Goal: Obtain resource: Obtain resource

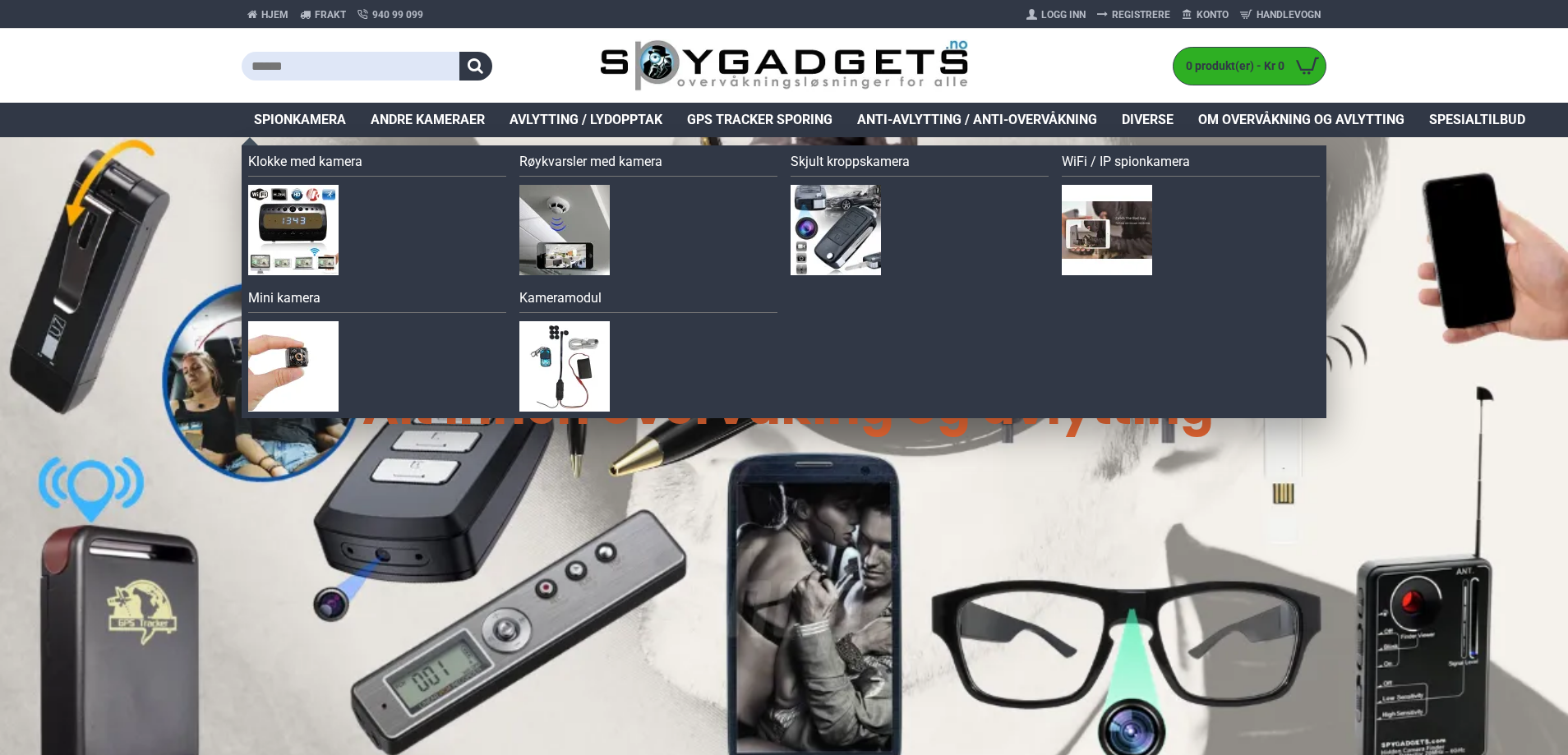
click at [312, 122] on span "Spionkamera" at bounding box center [300, 120] width 92 height 20
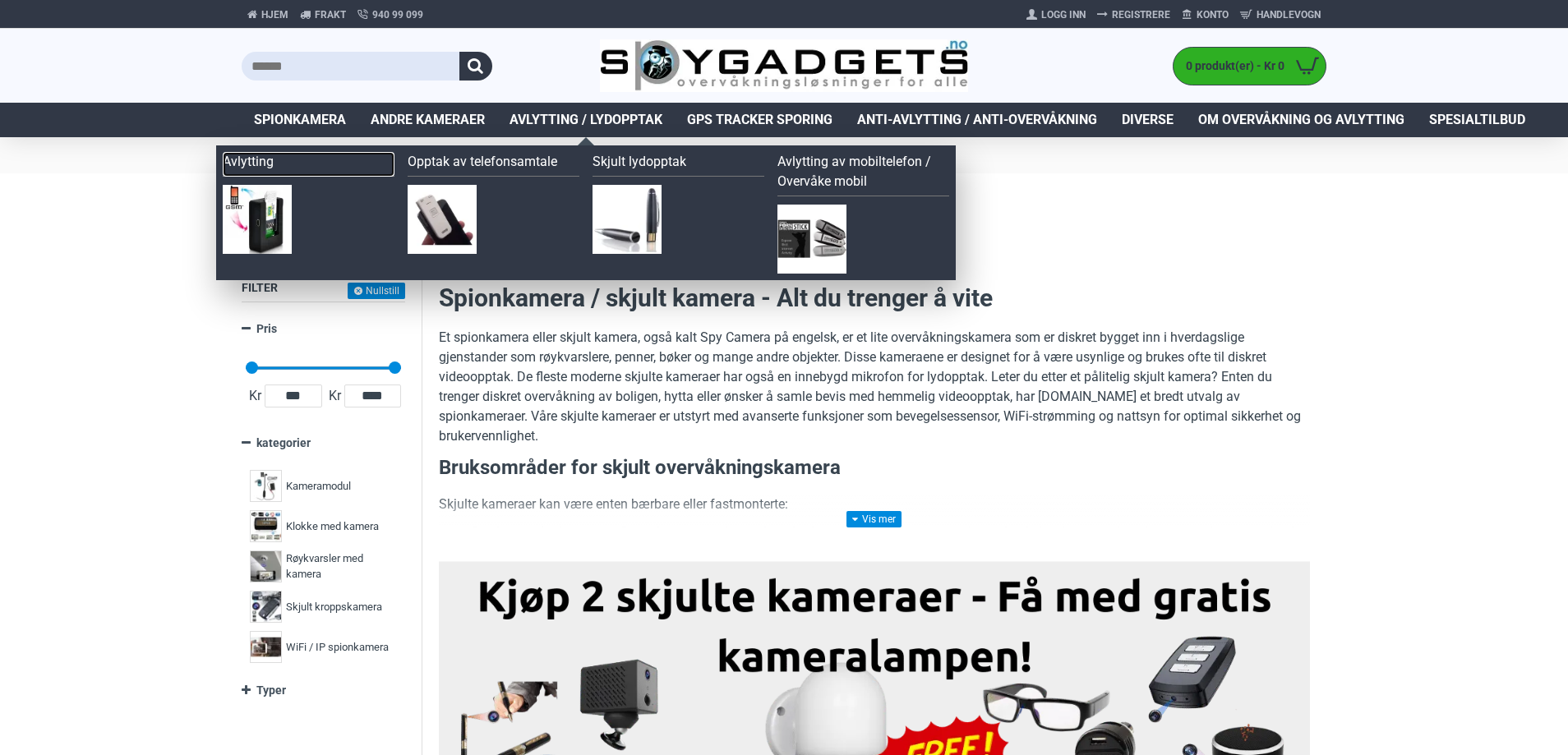
click at [256, 158] on link "Avlytting" at bounding box center [308, 164] width 172 height 25
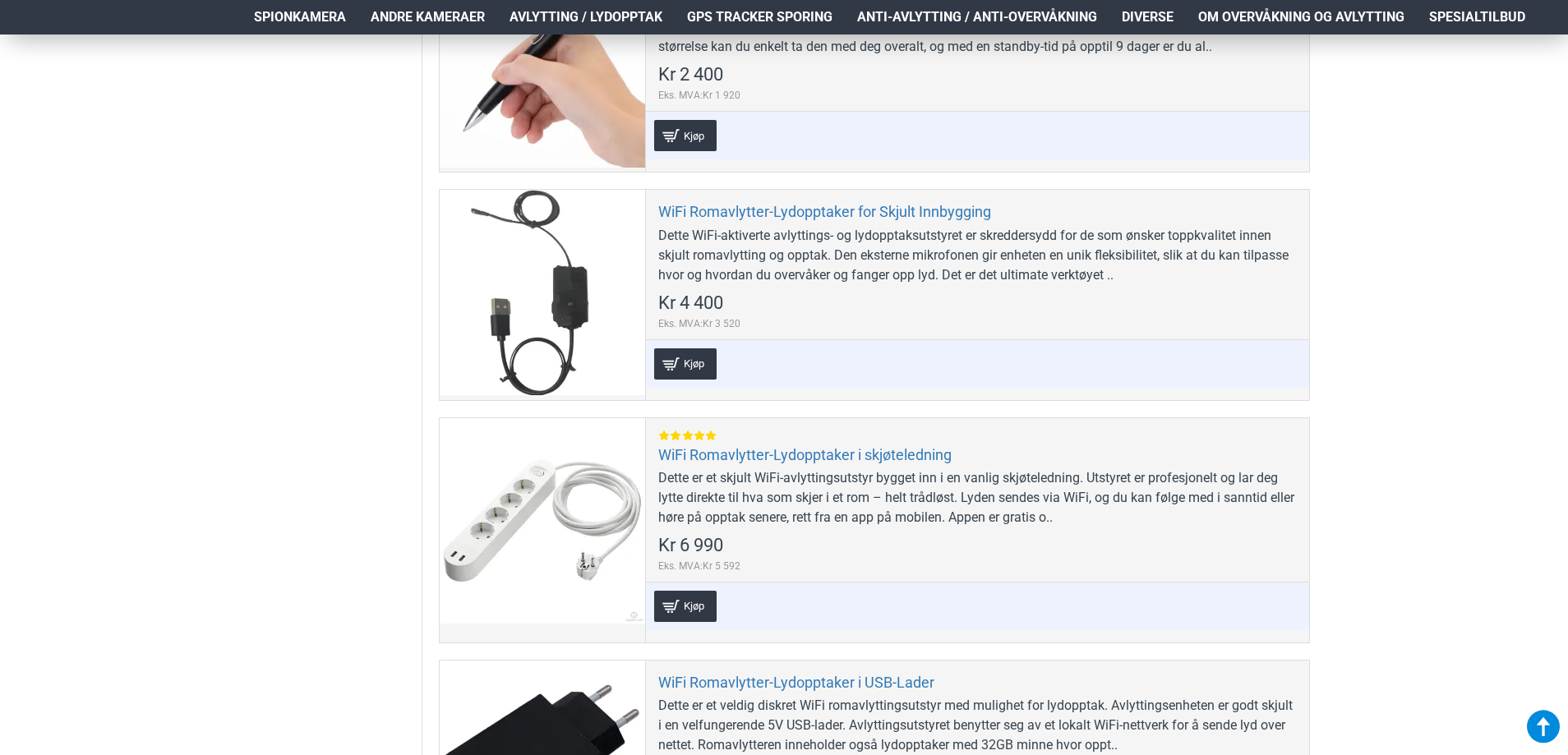
scroll to position [1808, 0]
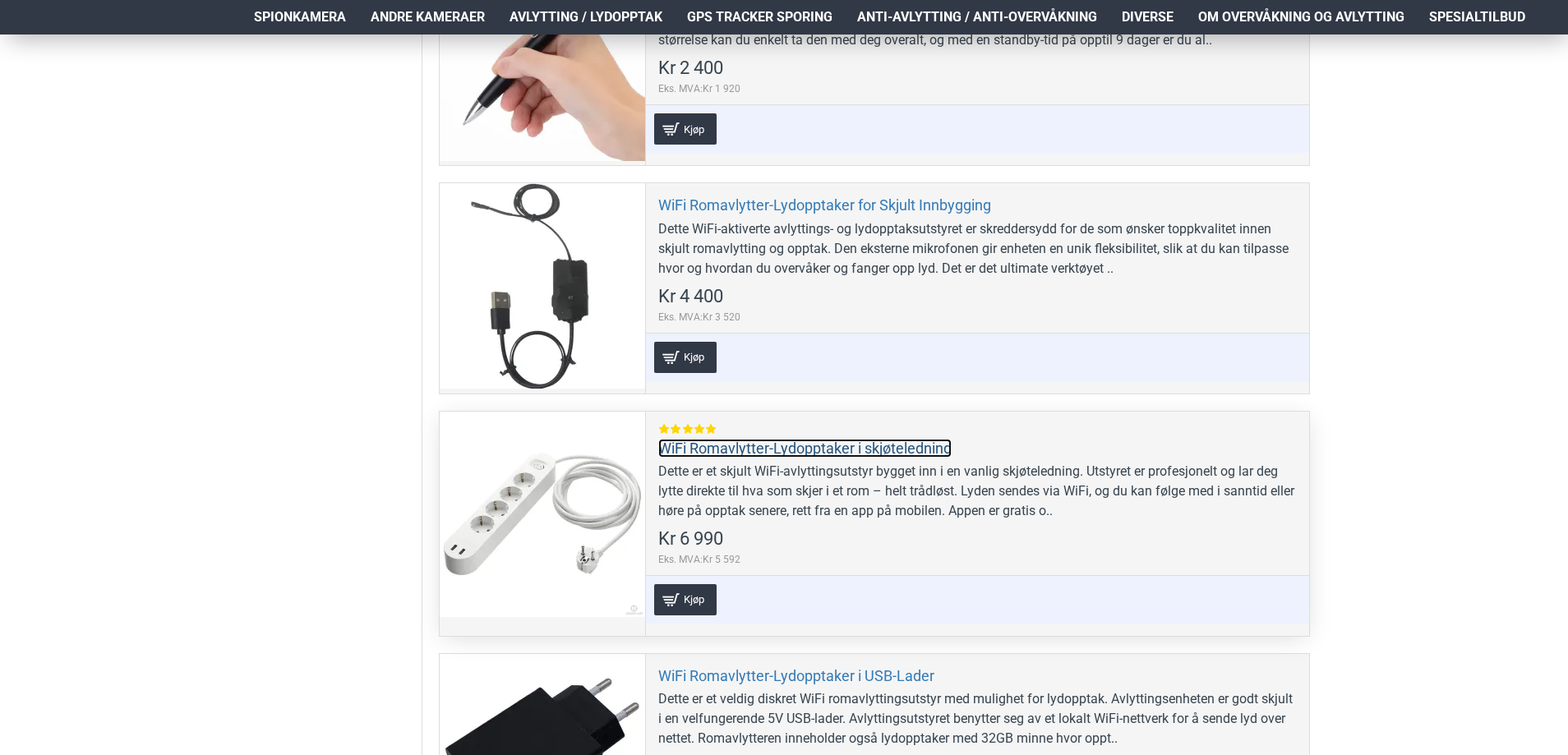
drag, startPoint x: 856, startPoint y: 447, endPoint x: 871, endPoint y: 462, distance: 21.2
click at [857, 447] on link "WiFi Romavlytter-Lydopptaker i skjøteledning" at bounding box center [804, 449] width 293 height 19
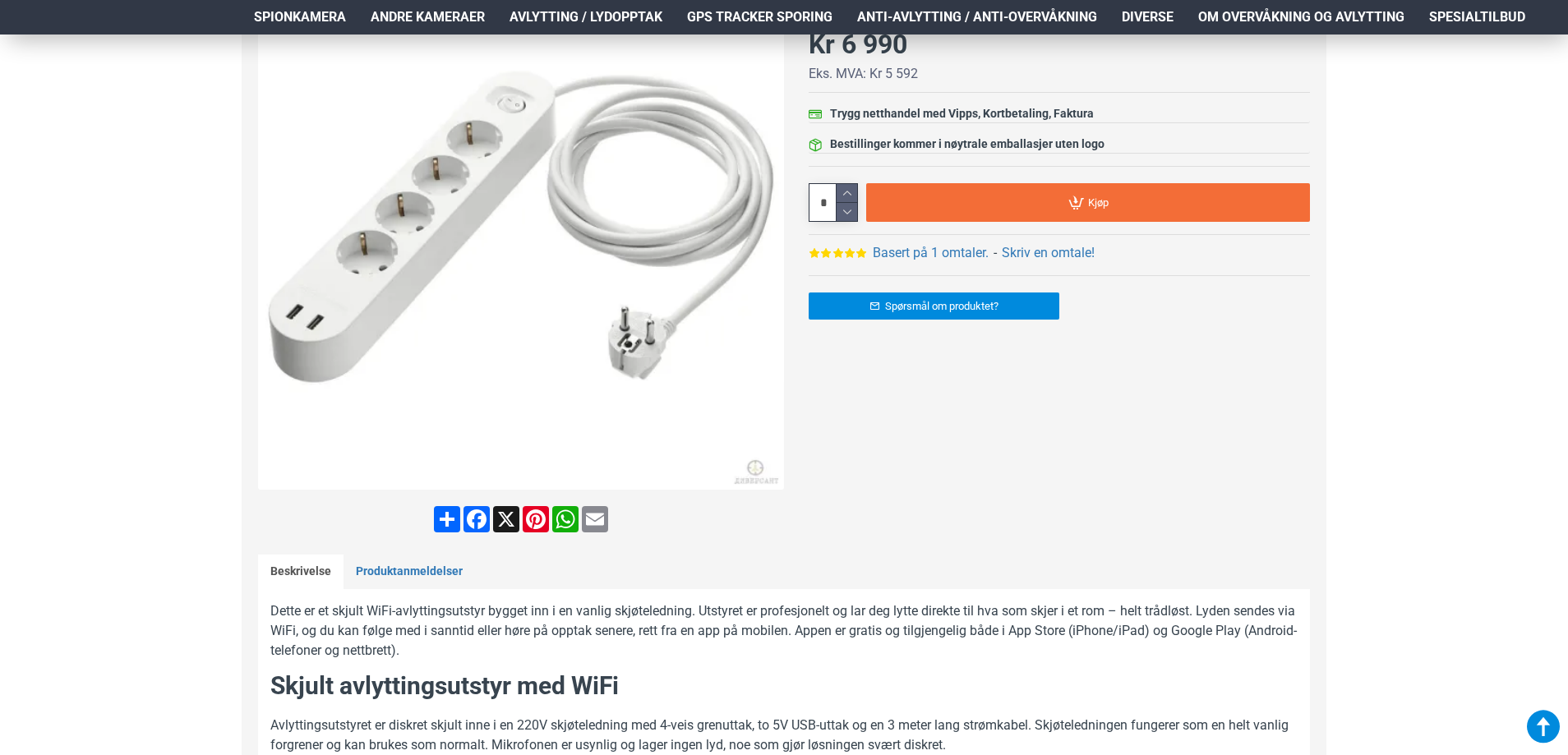
scroll to position [83, 0]
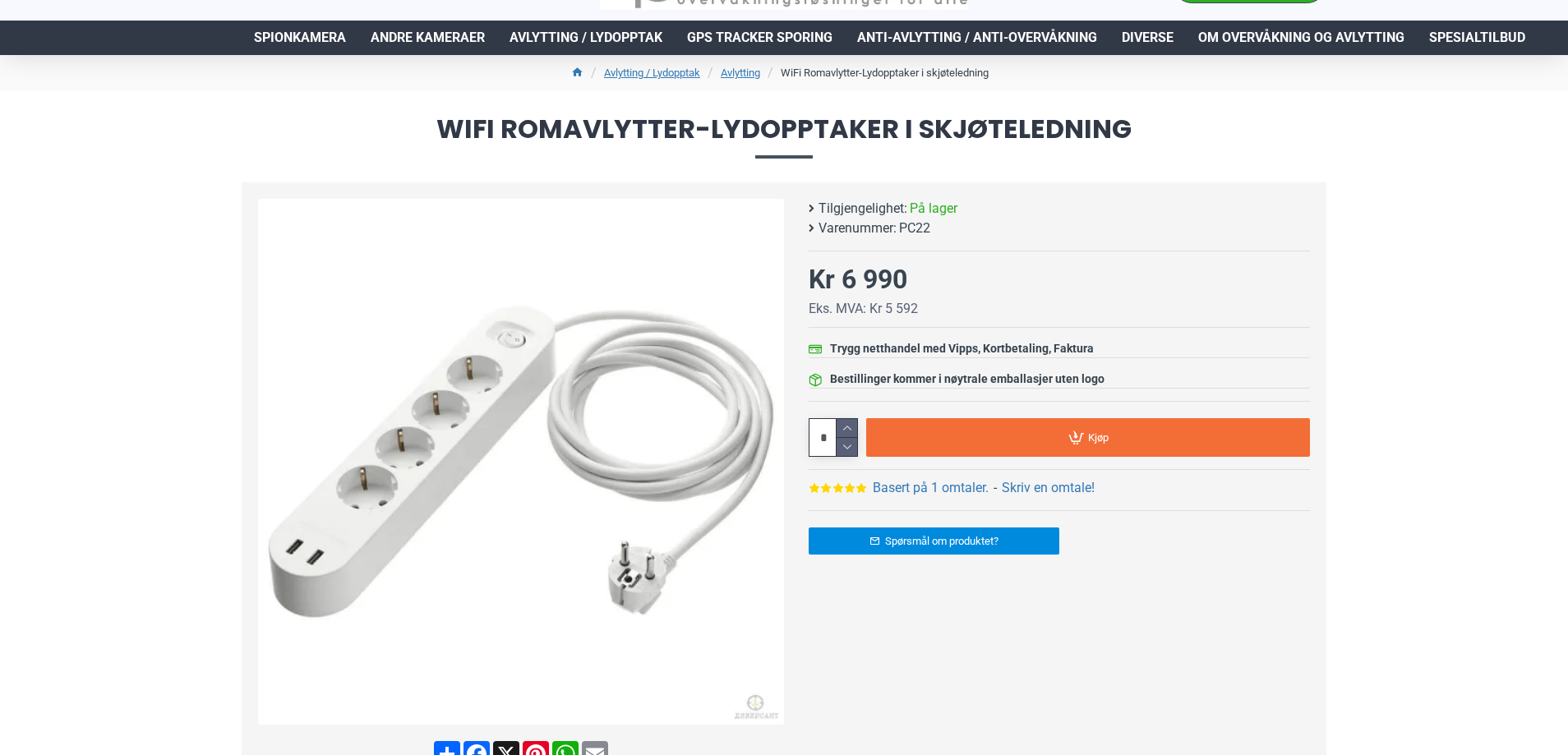
click at [617, 455] on img at bounding box center [521, 462] width 526 height 525
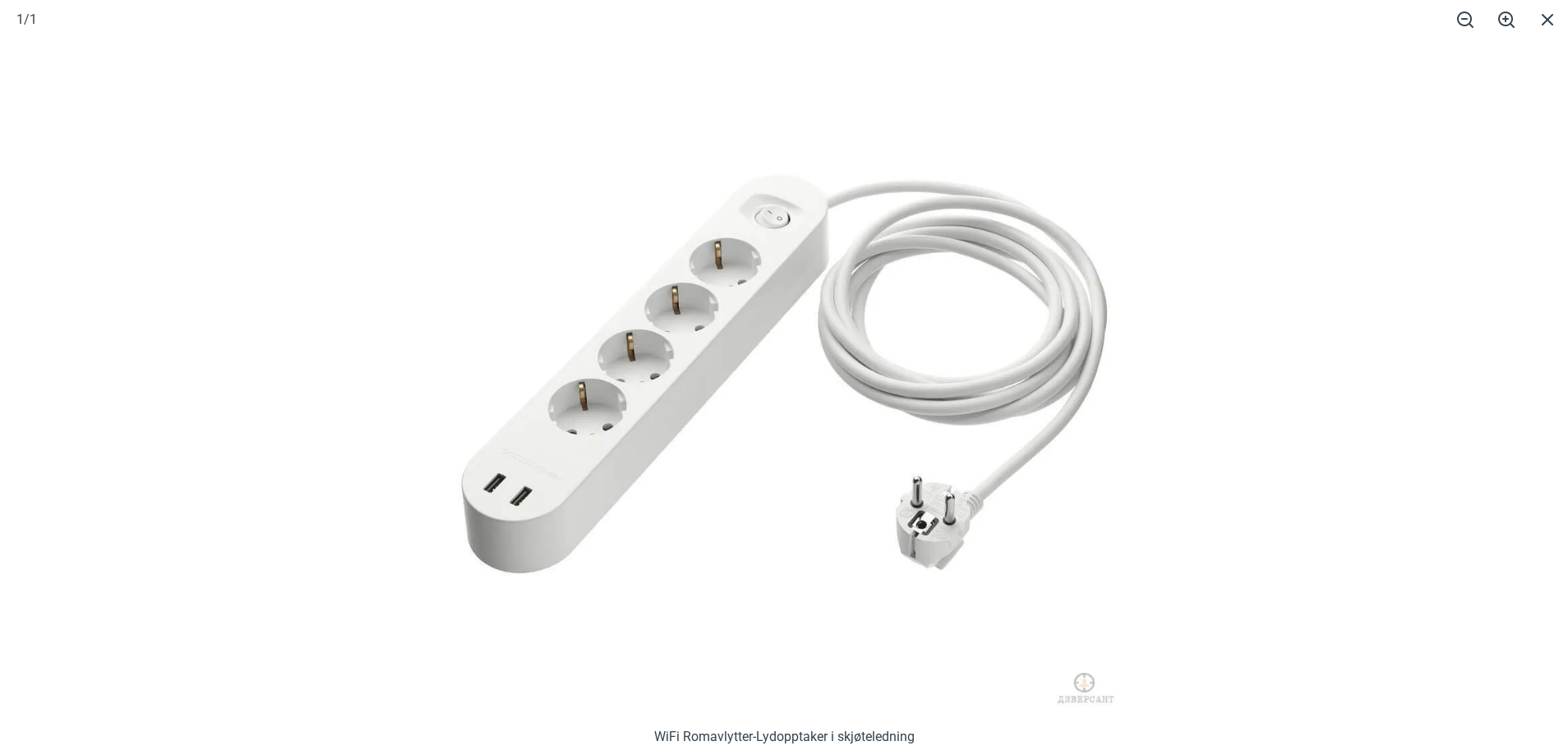
click at [1532, 341] on div at bounding box center [784, 378] width 1568 height 755
click at [1546, 12] on span at bounding box center [1546, 19] width 41 height 39
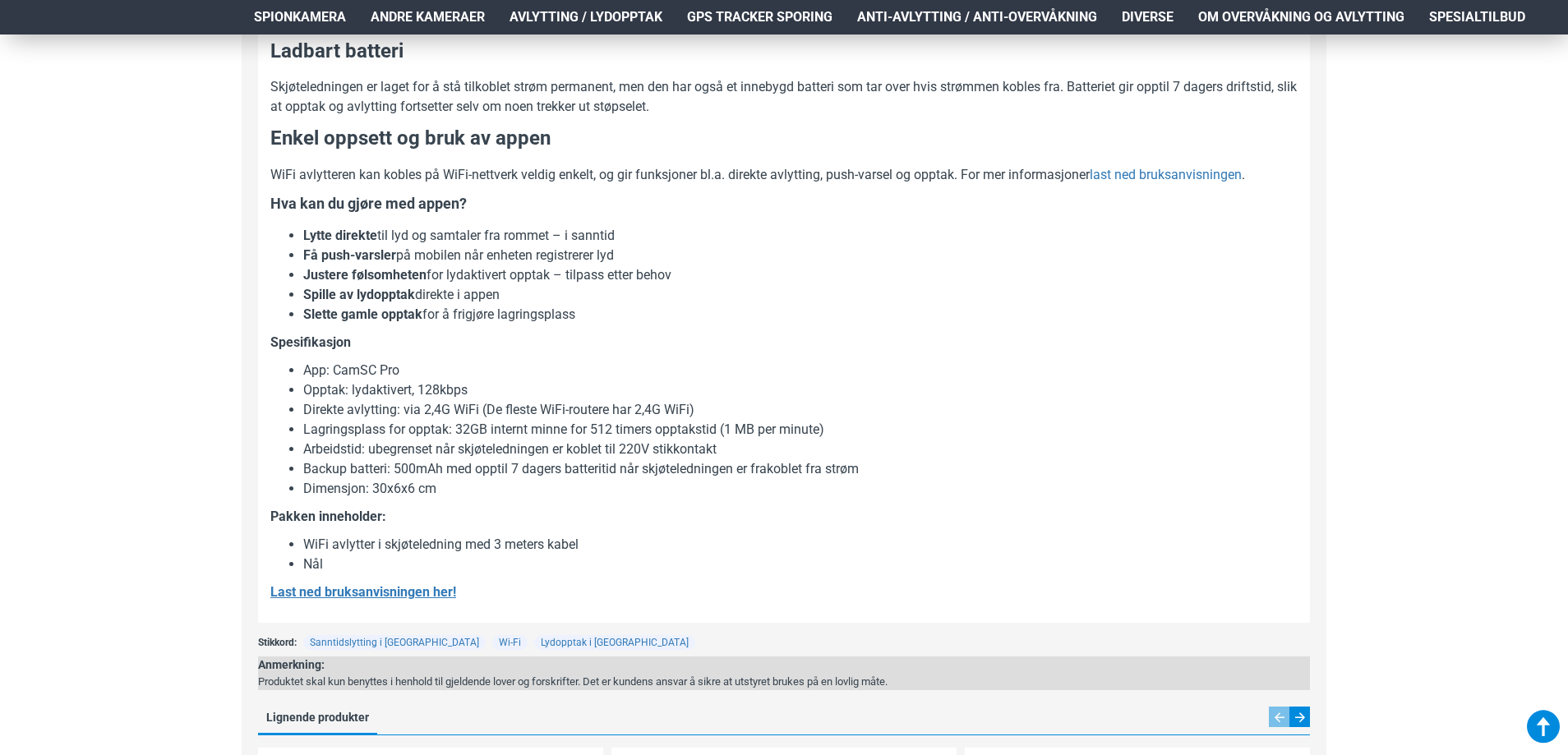
scroll to position [1315, 0]
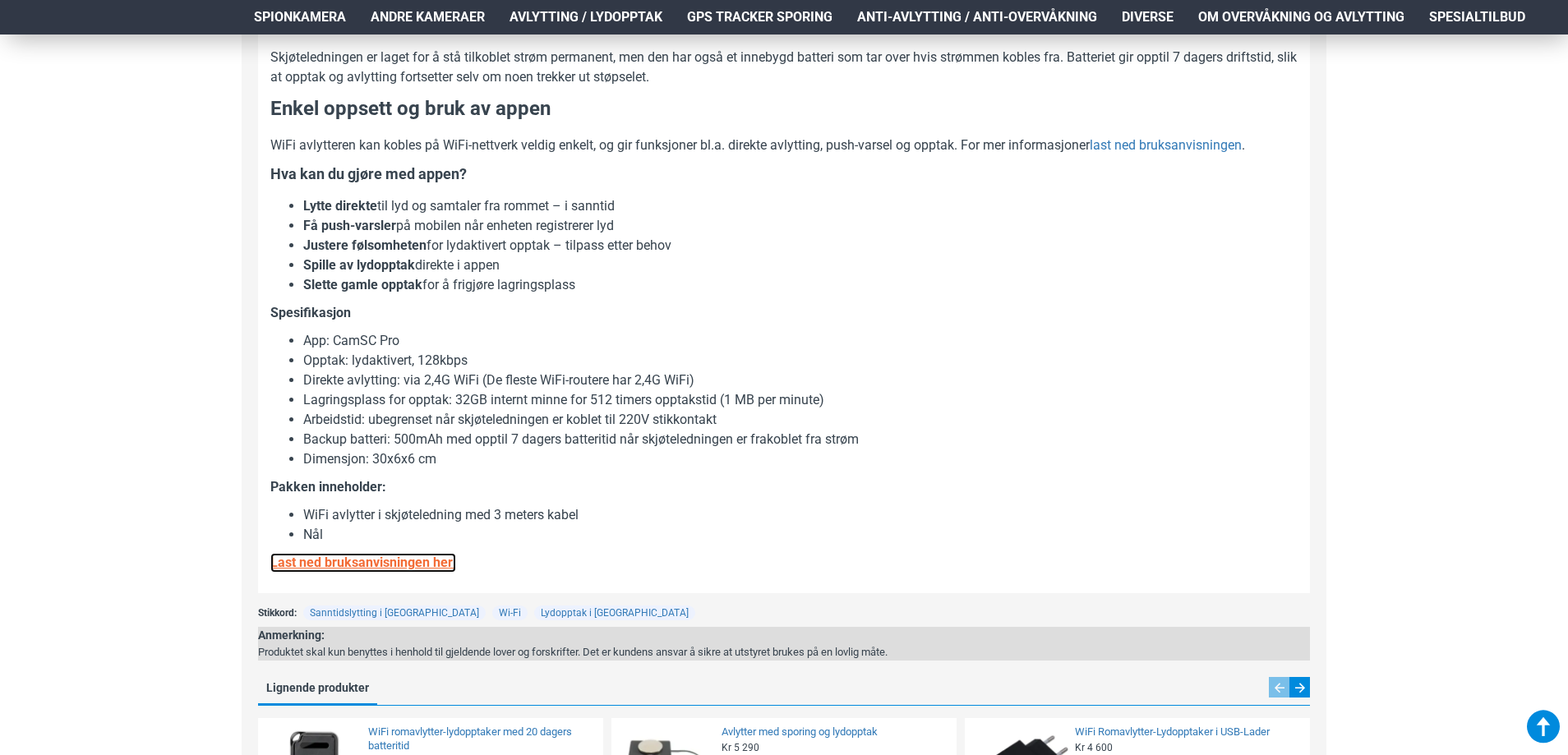
click at [427, 556] on u "Last ned bruksanvisningen her!" at bounding box center [363, 562] width 186 height 15
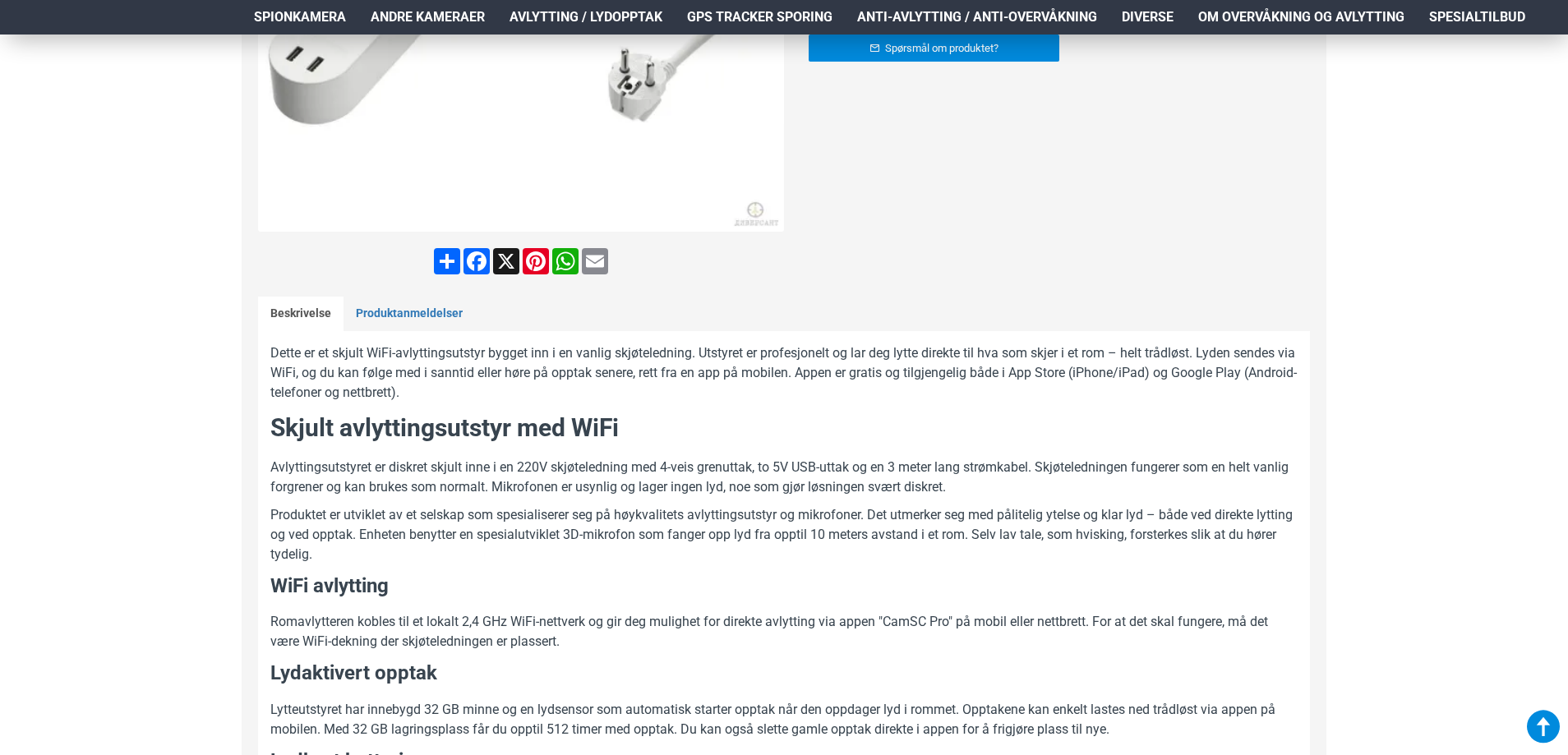
scroll to position [164, 0]
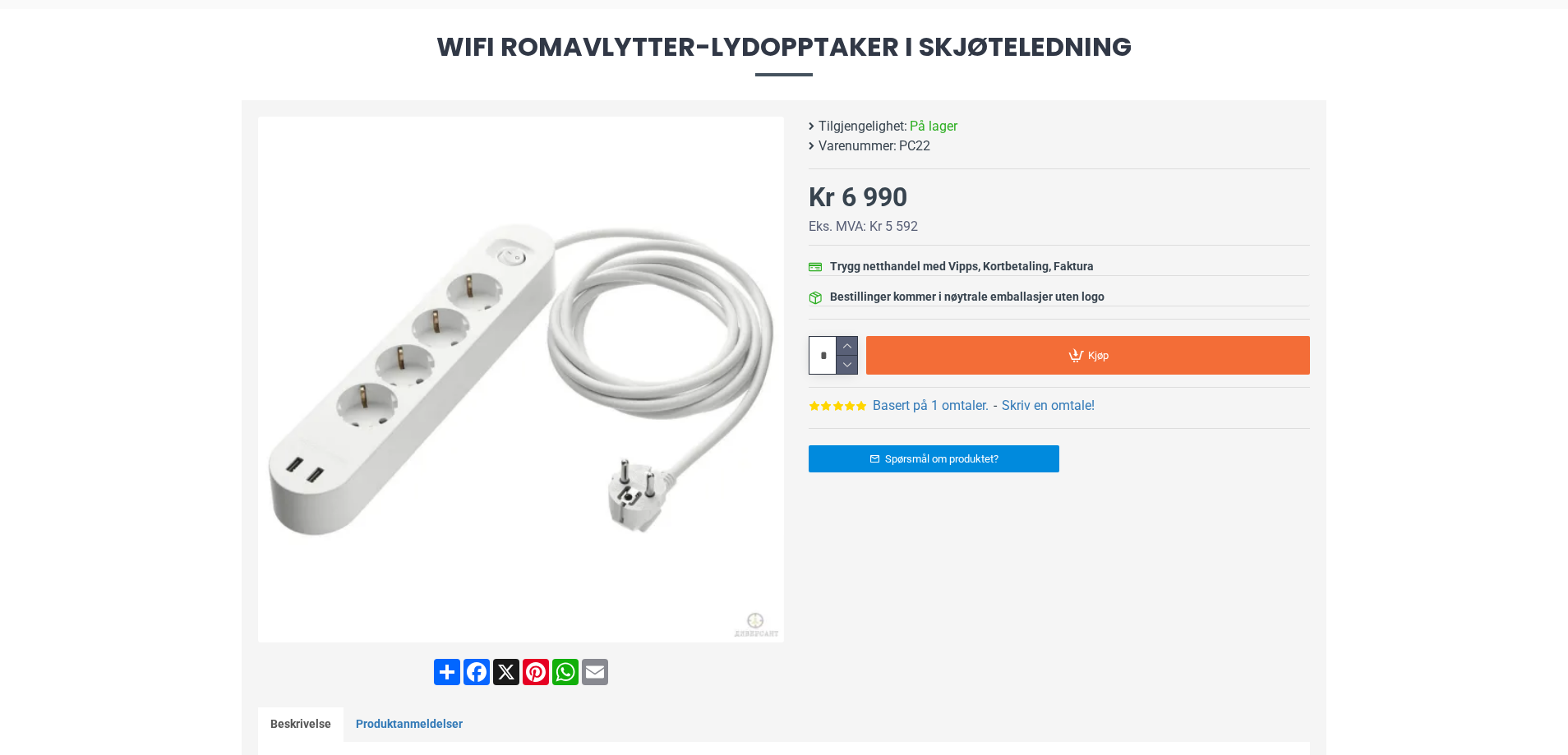
click at [916, 145] on span "PC22" at bounding box center [914, 146] width 31 height 20
copy span "PC22"
click at [919, 149] on span "PC22" at bounding box center [914, 146] width 31 height 20
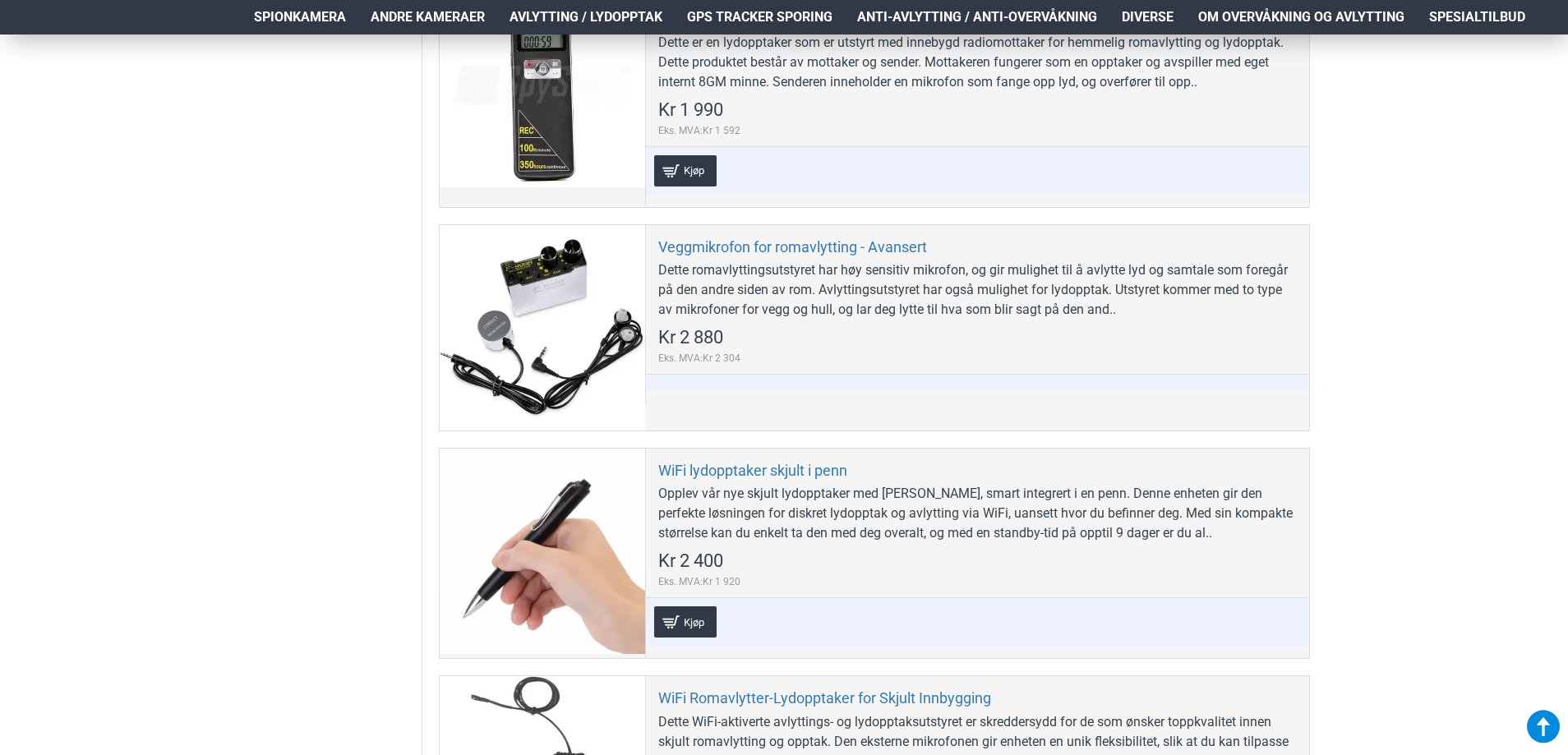
scroll to position [1397, 0]
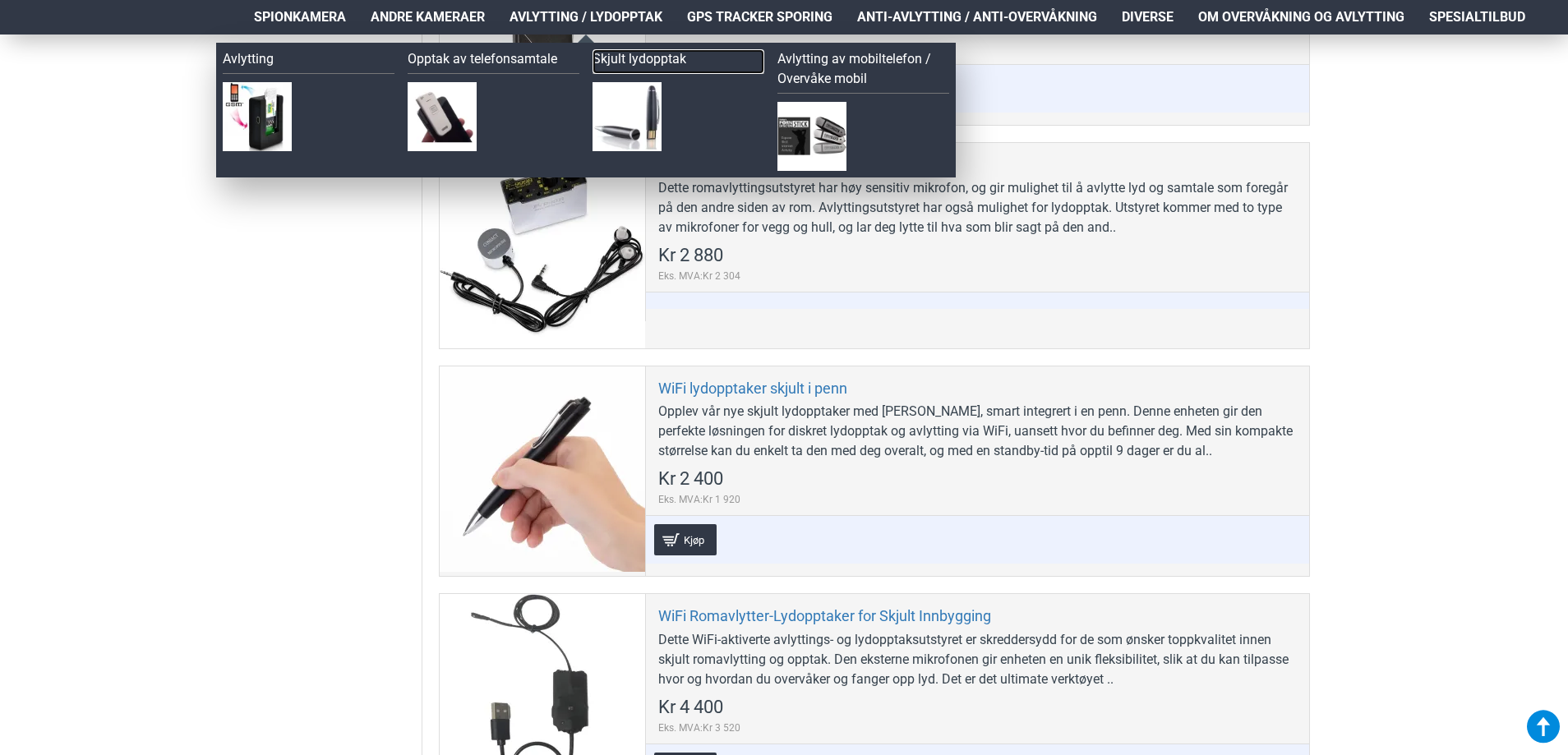
click at [613, 52] on link "Skjult lydopptak" at bounding box center [678, 62] width 172 height 25
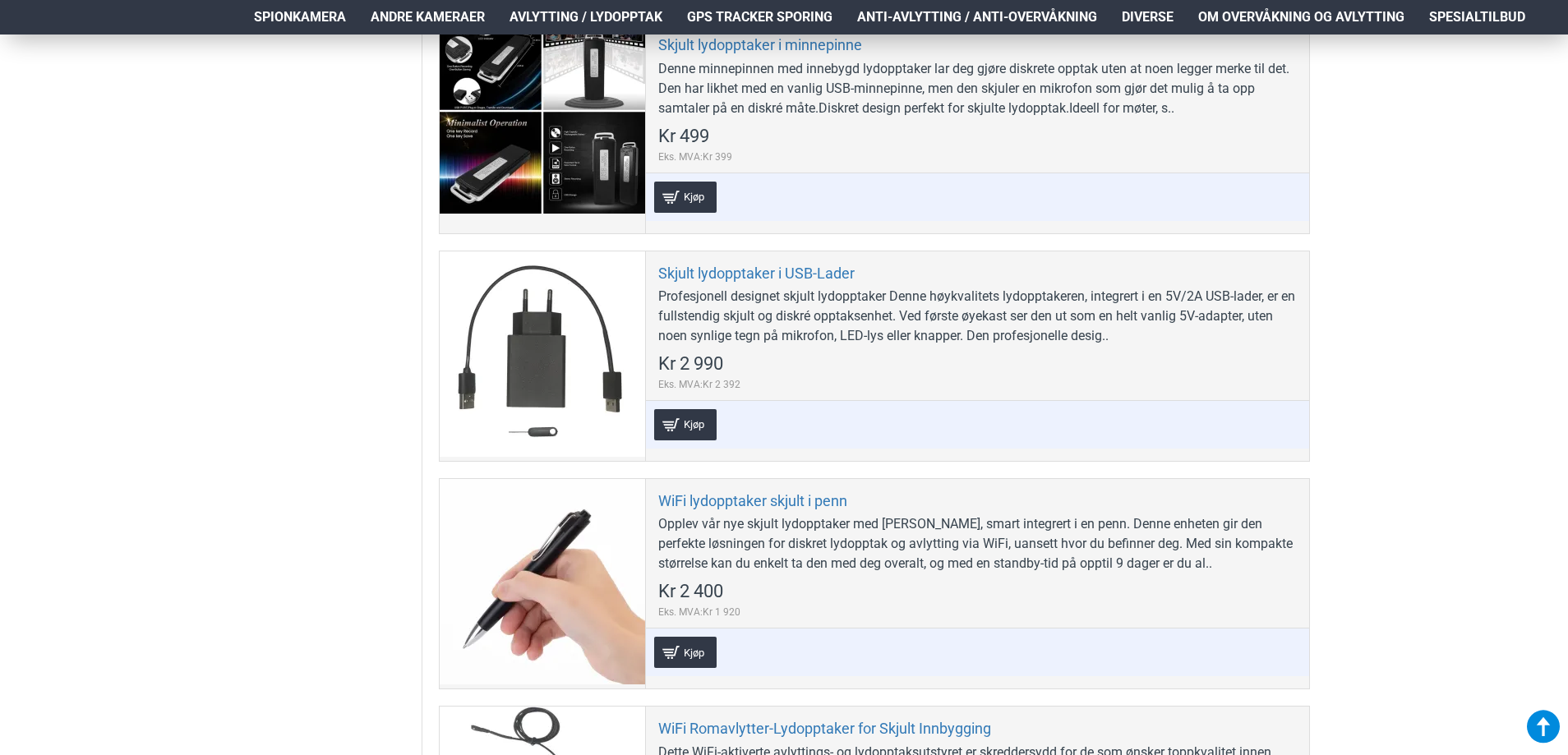
scroll to position [3204, 0]
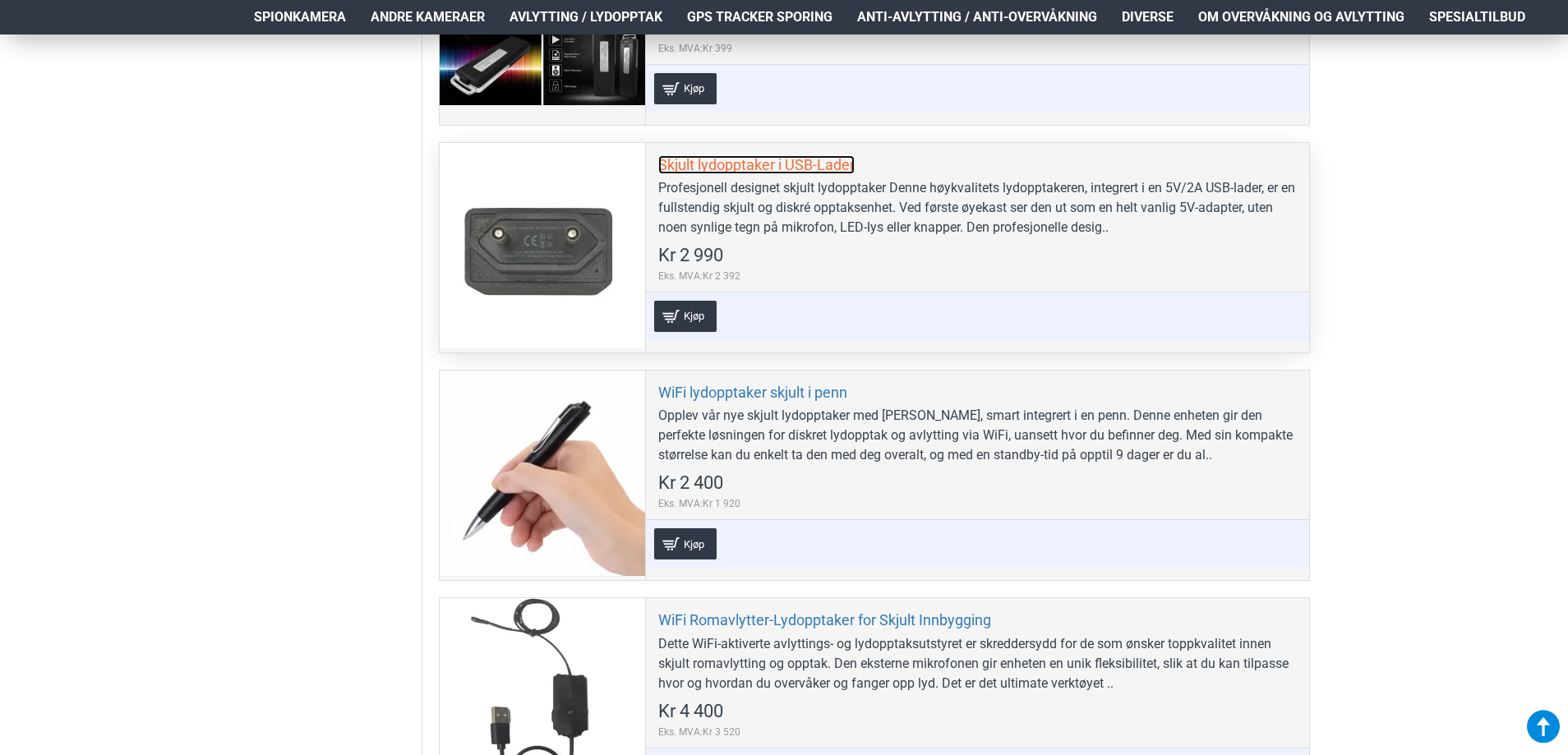
click at [765, 171] on link "Skjult lydopptaker i USB-Lader" at bounding box center [756, 165] width 196 height 19
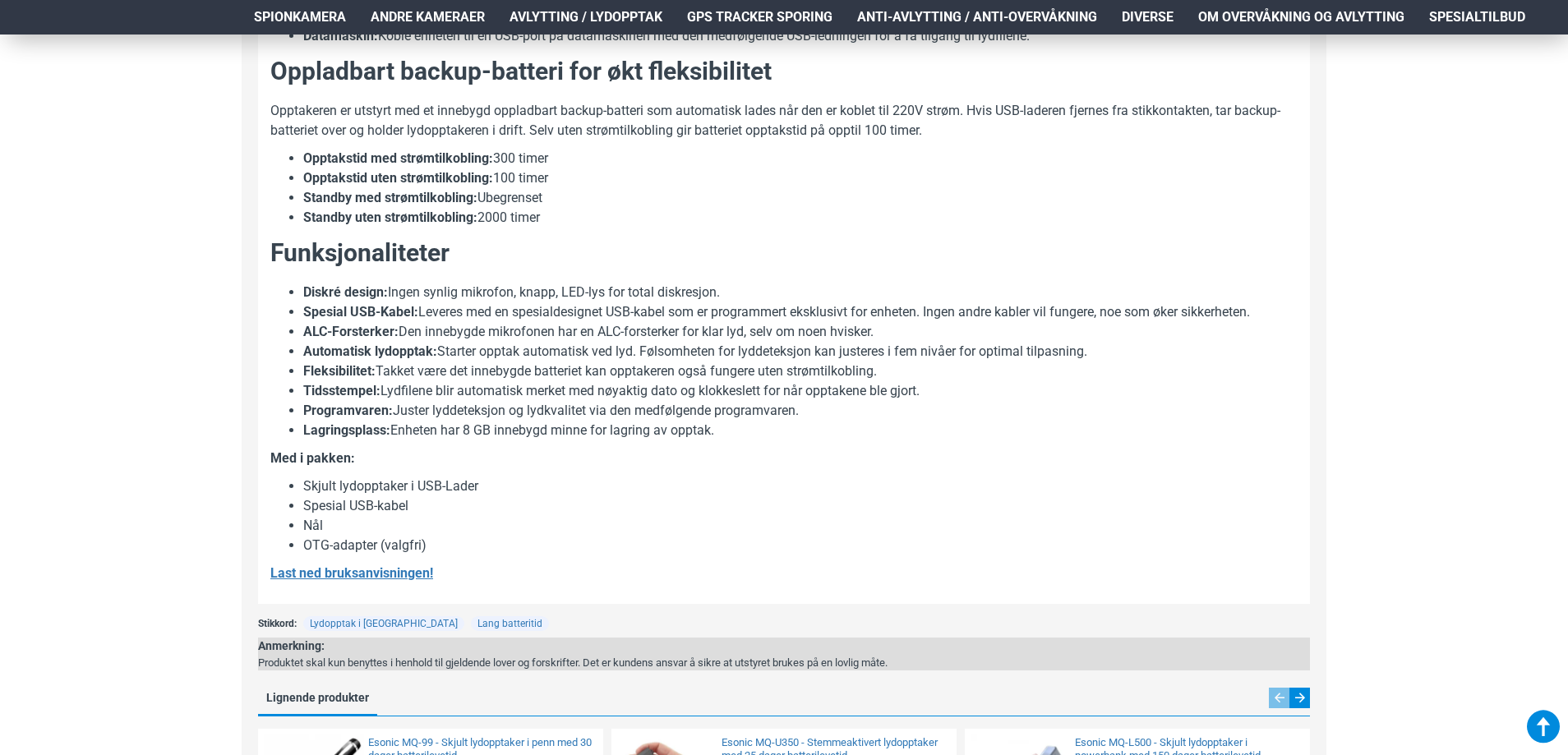
scroll to position [1315, 0]
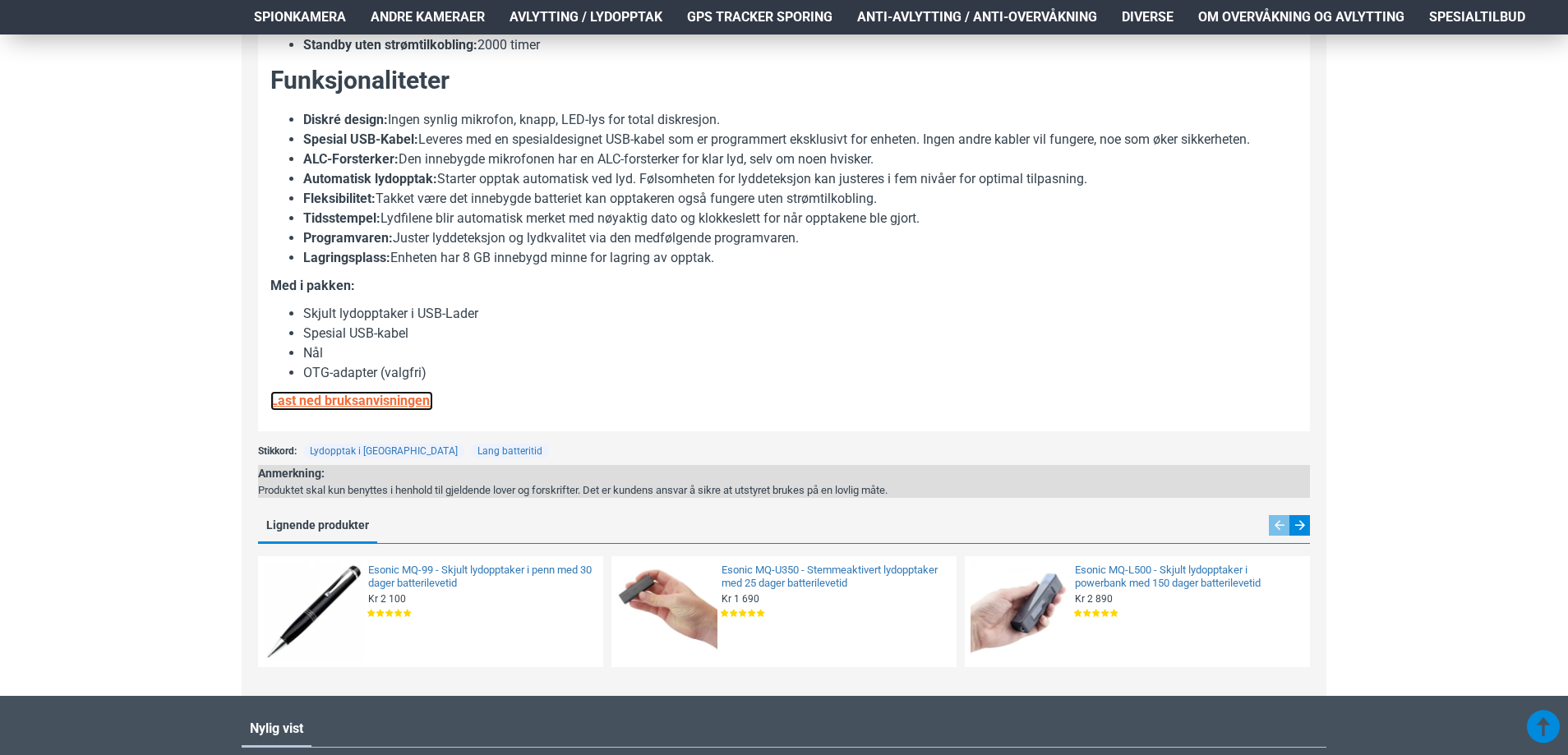
click at [374, 401] on strong "Last ned bruksanvisningen!" at bounding box center [352, 400] width 163 height 15
drag, startPoint x: 78, startPoint y: 433, endPoint x: 826, endPoint y: 347, distance: 752.9
click at [826, 347] on li "Nål" at bounding box center [801, 353] width 994 height 20
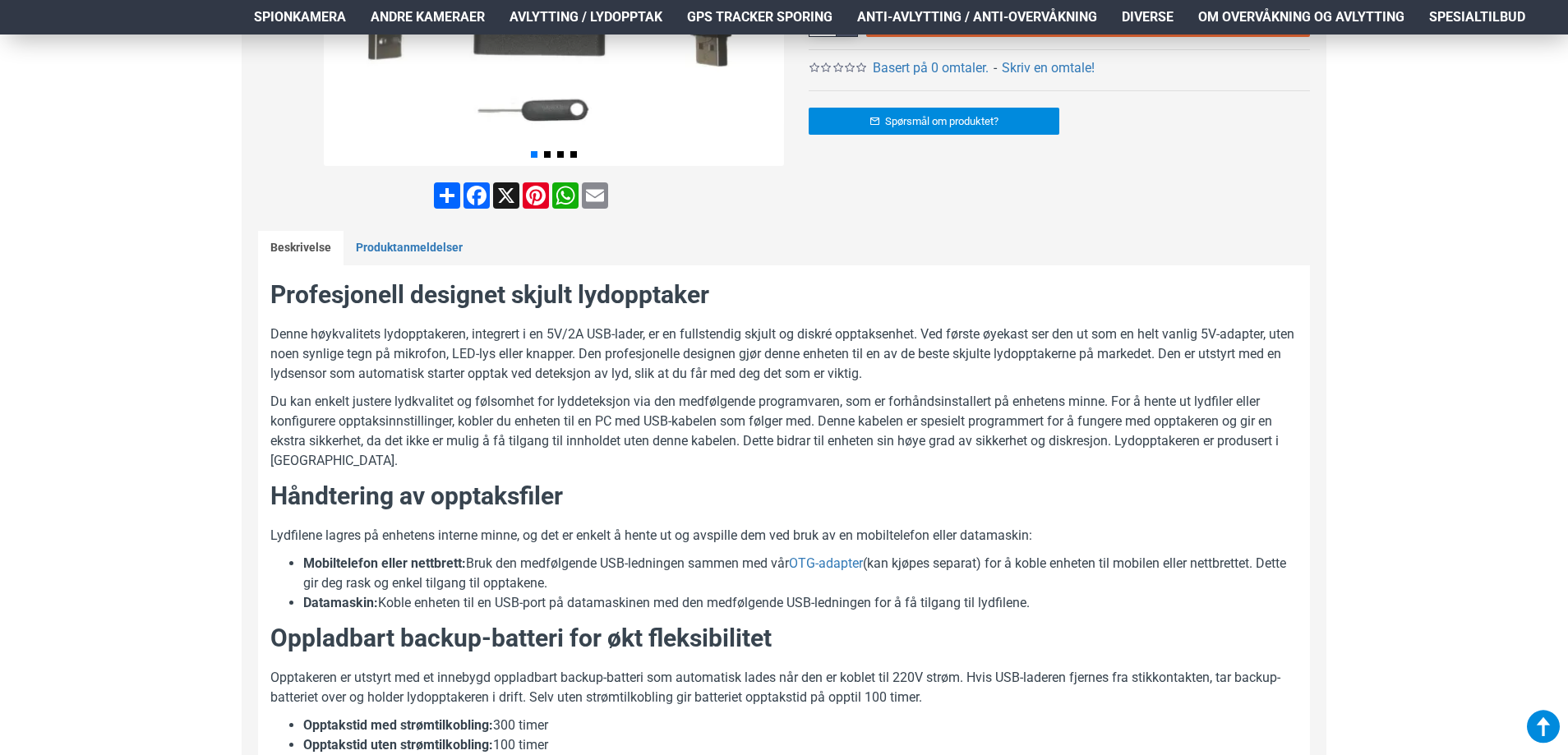
scroll to position [0, 0]
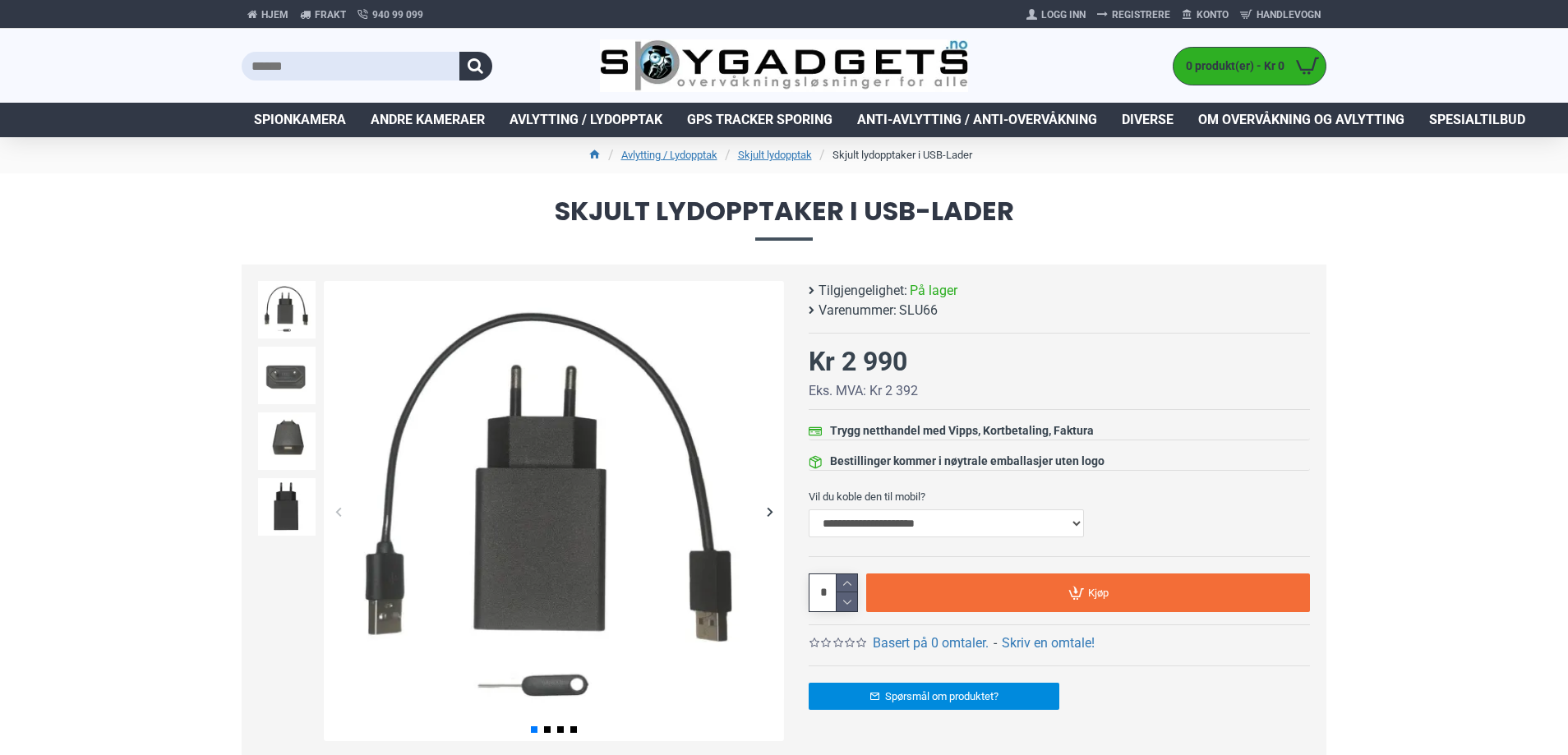
click at [903, 308] on span "SLU66" at bounding box center [918, 310] width 39 height 20
copy span "SLU66"
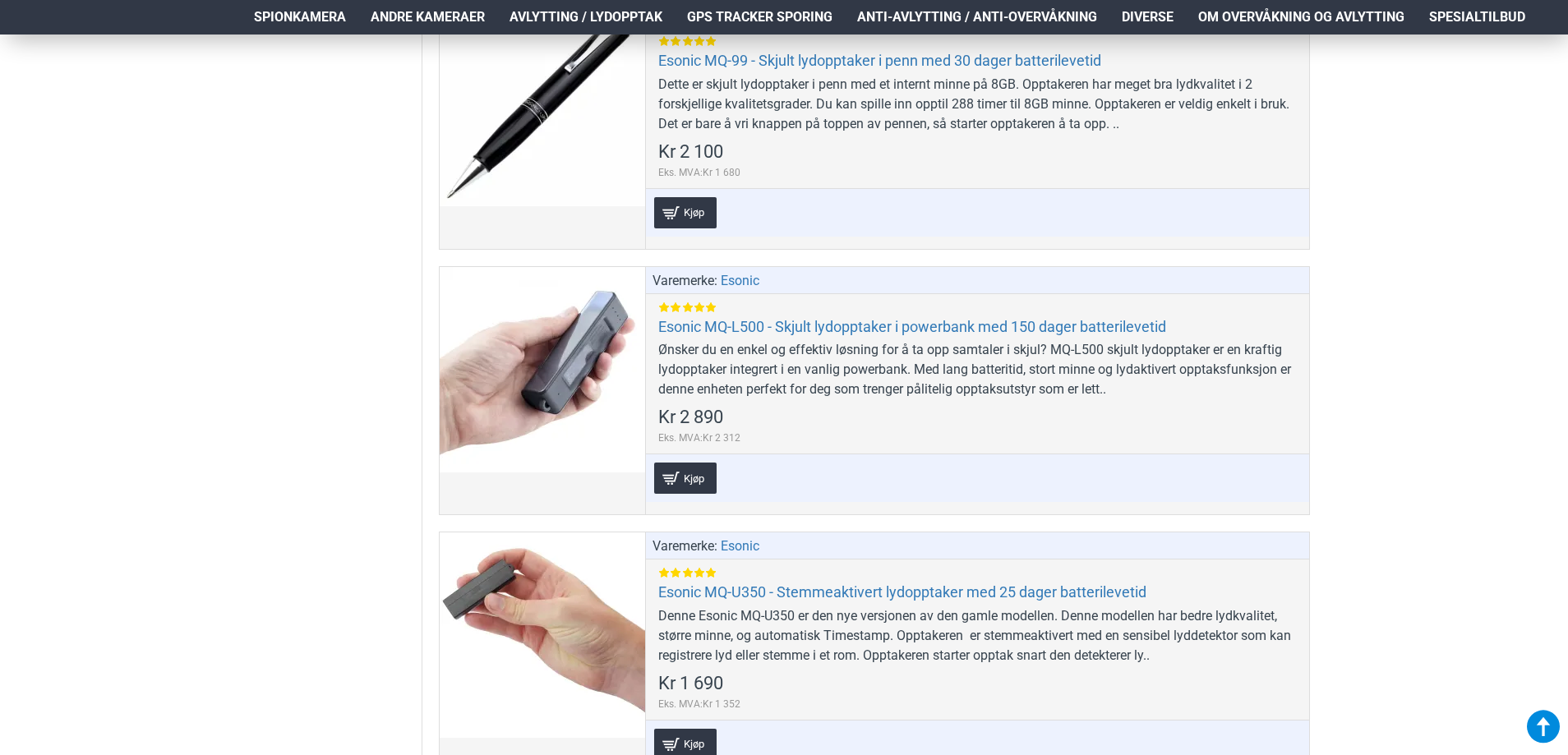
scroll to position [1397, 0]
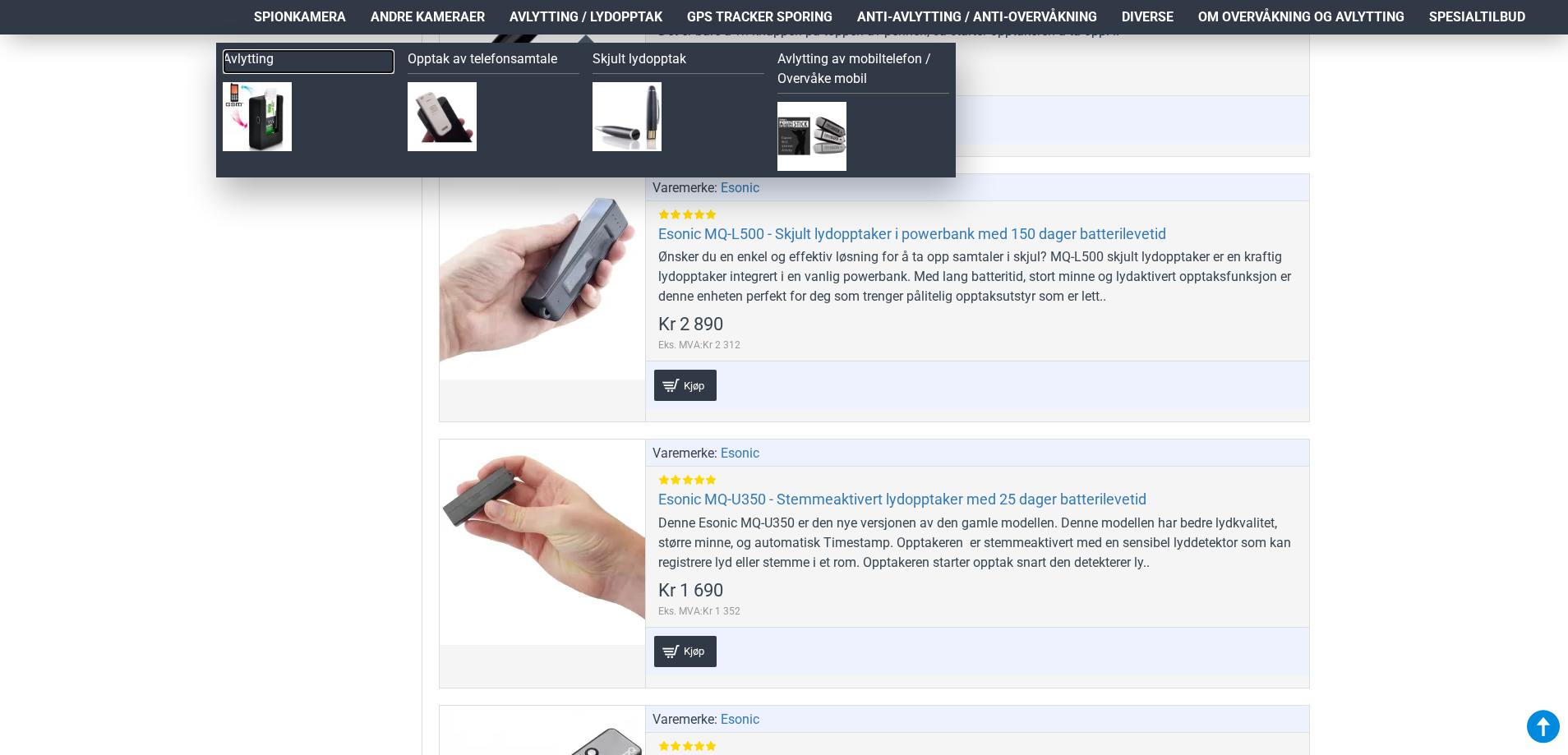
click at [257, 57] on link "Avlytting" at bounding box center [308, 62] width 172 height 25
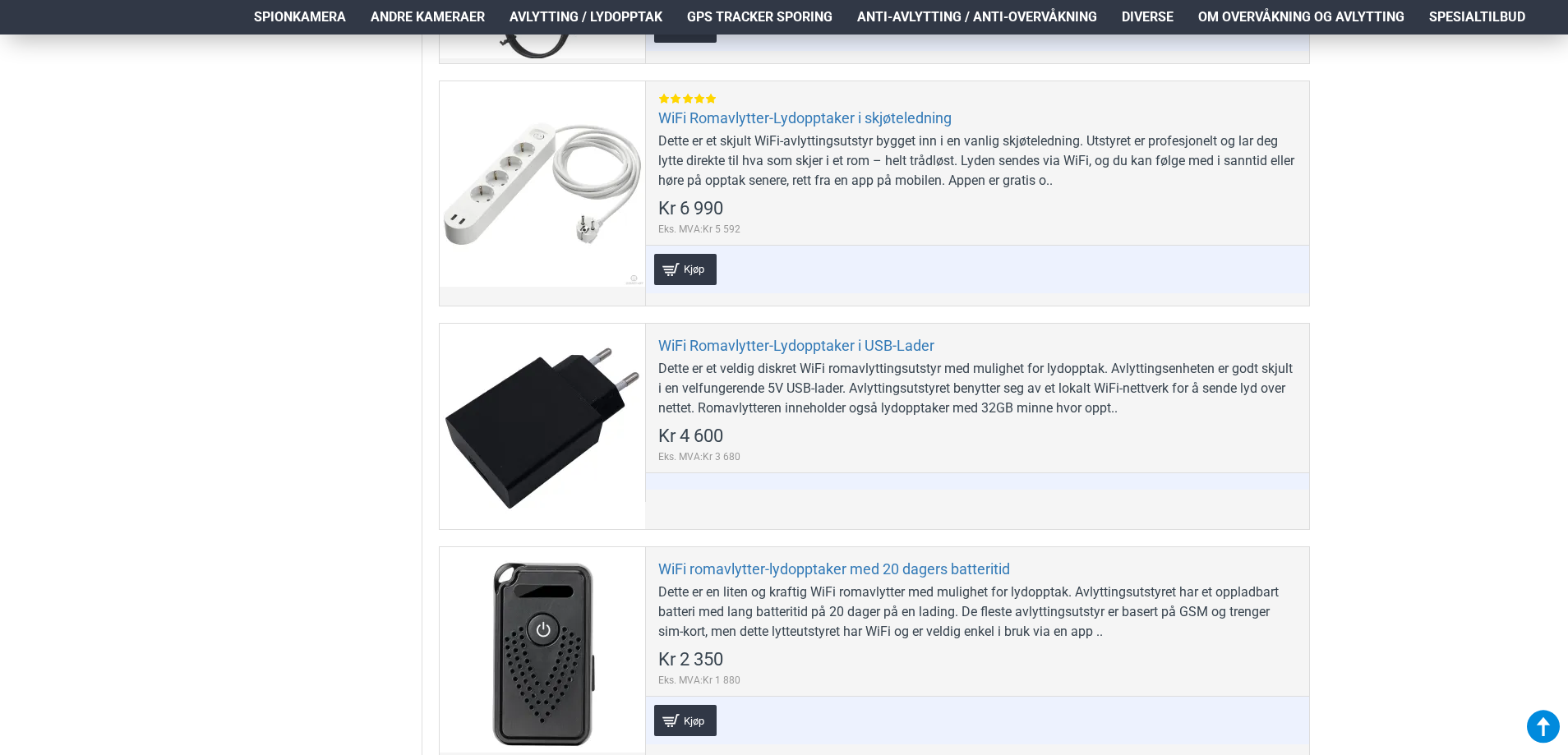
scroll to position [2136, 0]
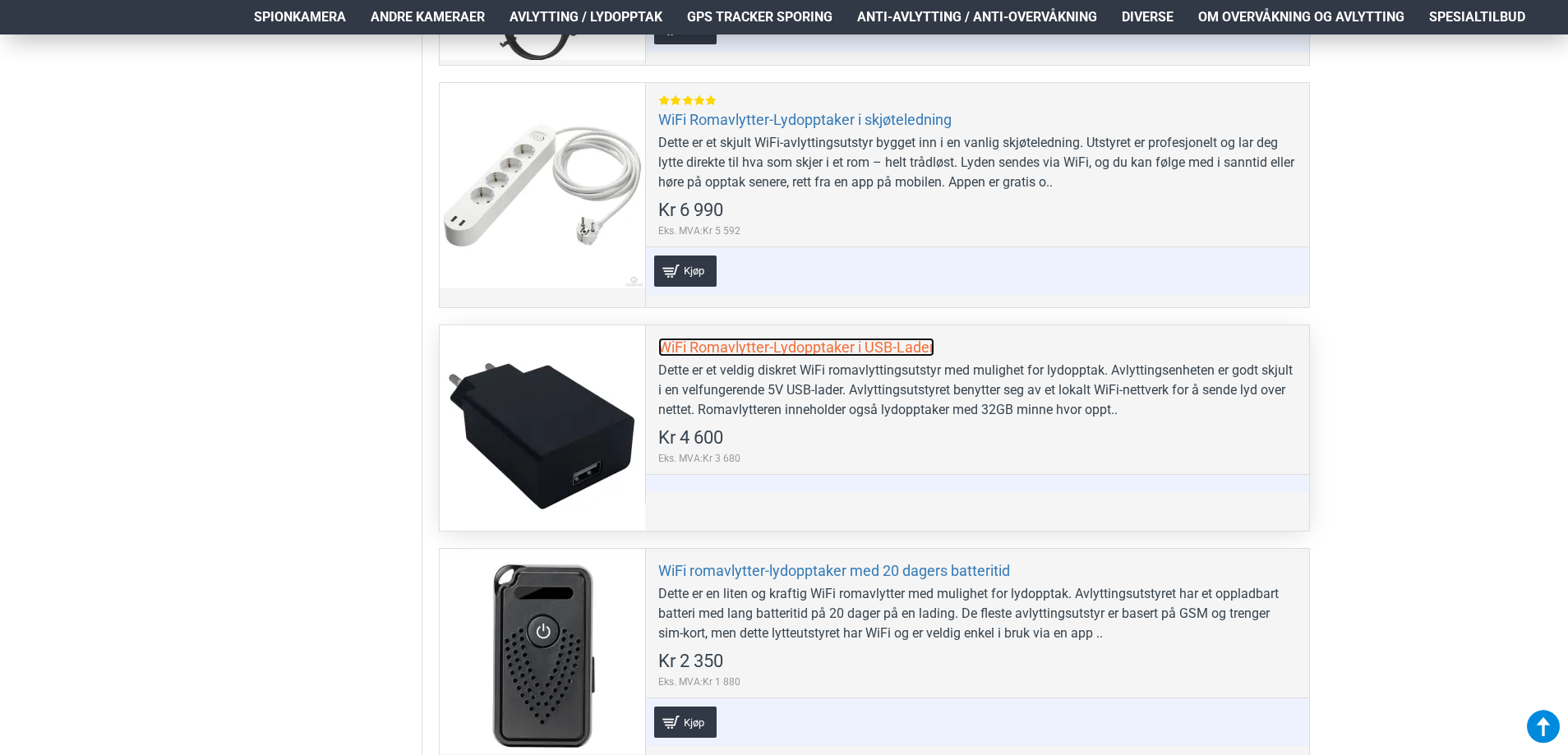
click at [704, 352] on link "WiFi Romavlytter-Lydopptaker i USB-Lader" at bounding box center [796, 347] width 276 height 19
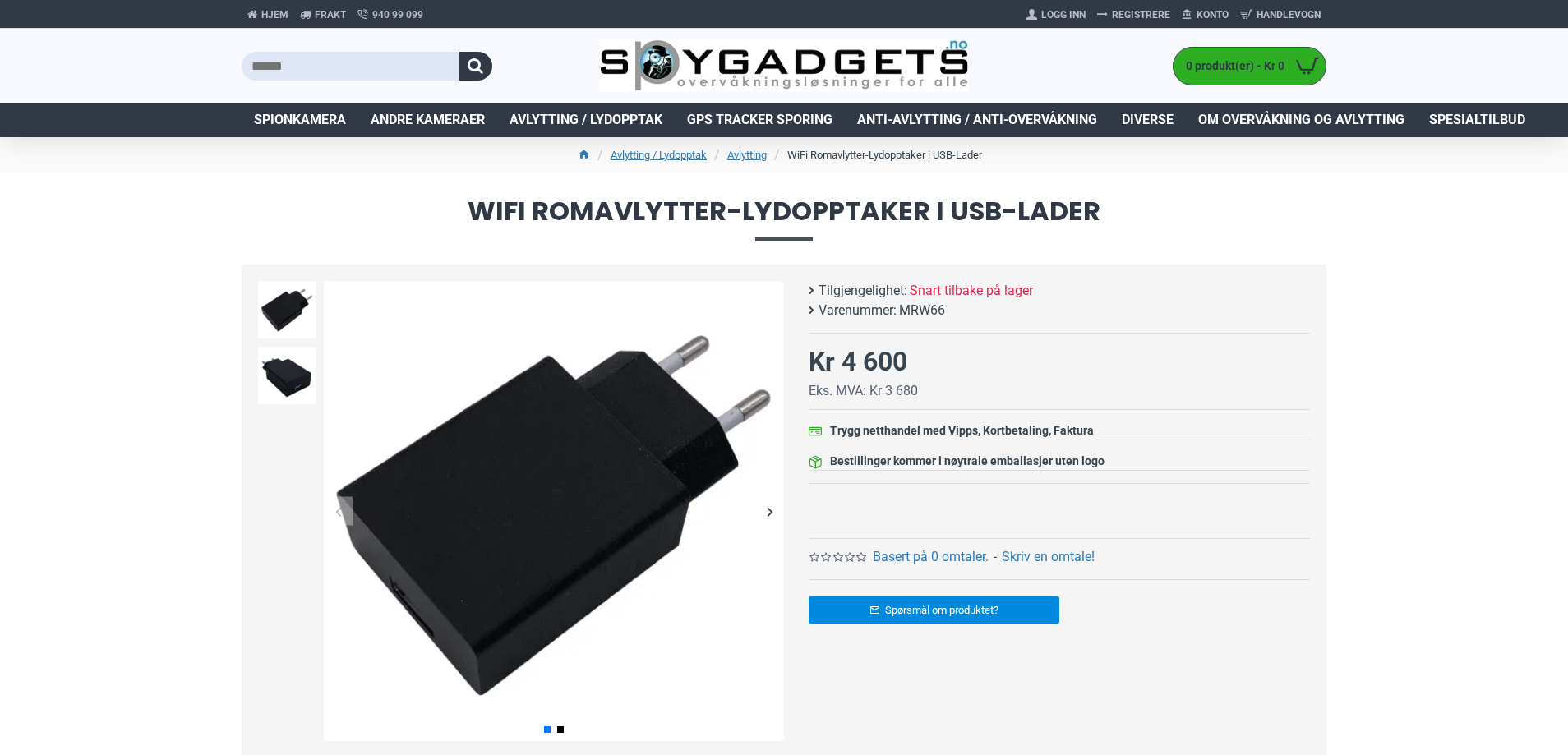
click at [921, 311] on span "MRW66" at bounding box center [922, 310] width 46 height 20
copy span "MRW66"
click at [926, 308] on span "MRW66" at bounding box center [922, 310] width 46 height 20
click at [925, 308] on span "MRW66" at bounding box center [922, 310] width 46 height 20
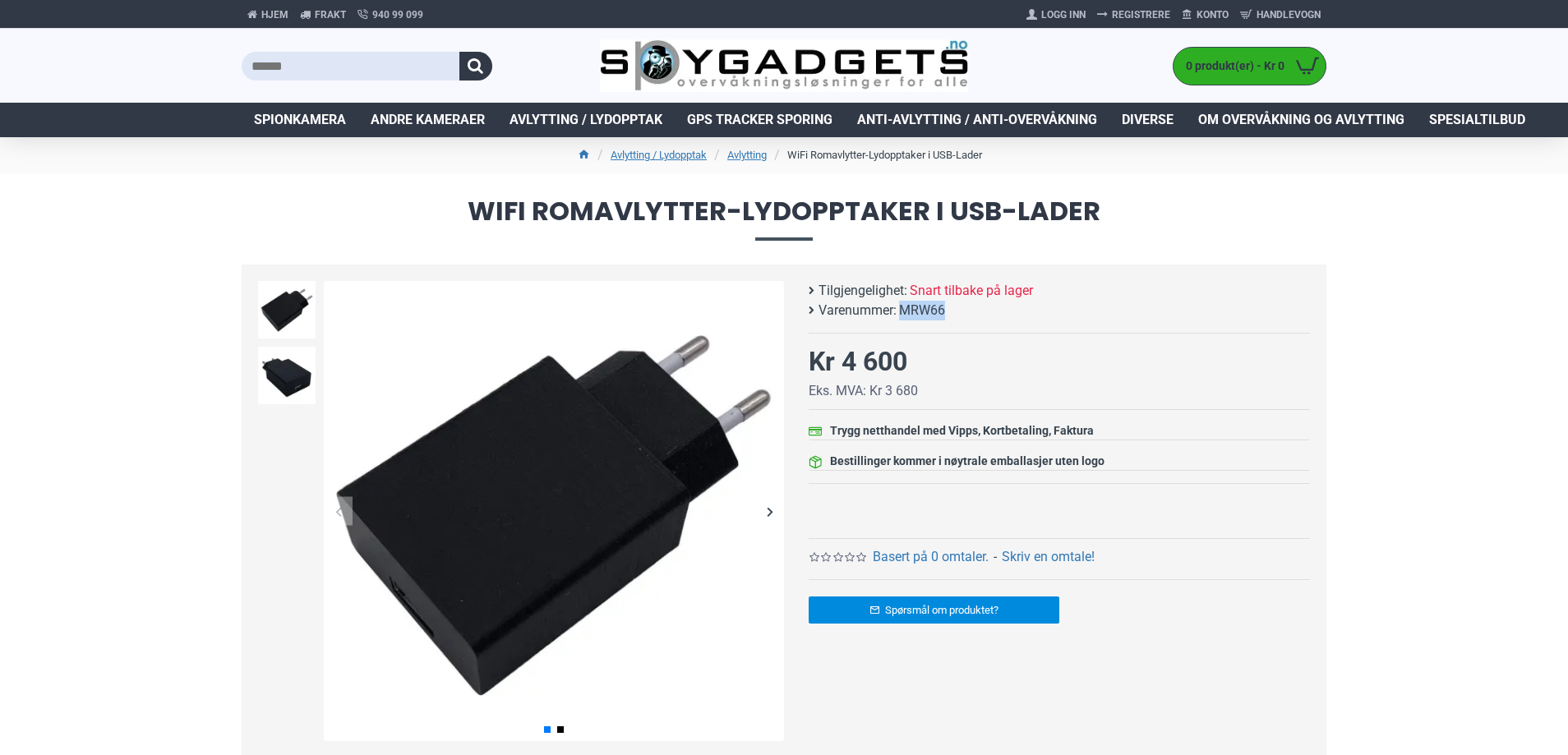
copy span "MRW66"
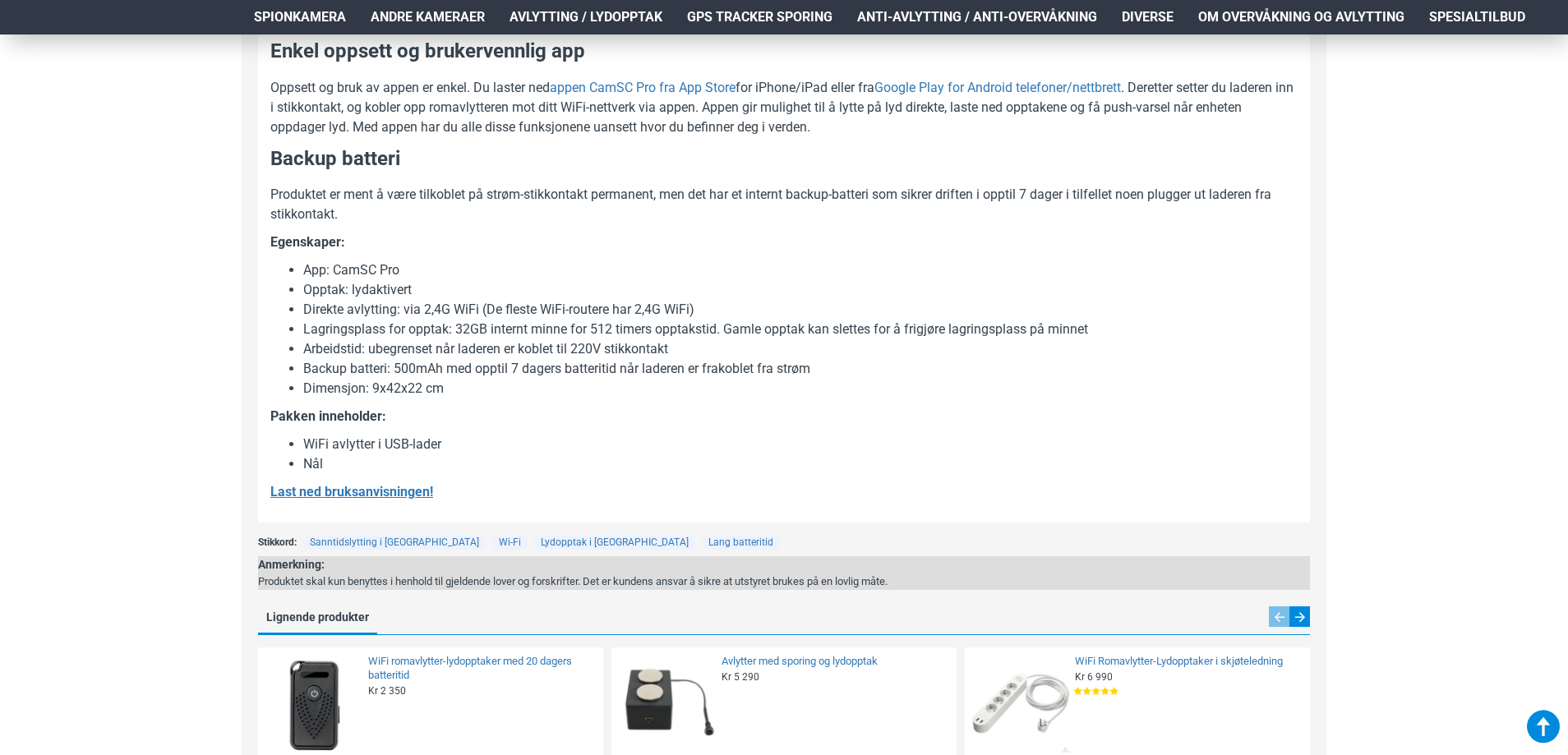
scroll to position [1232, 0]
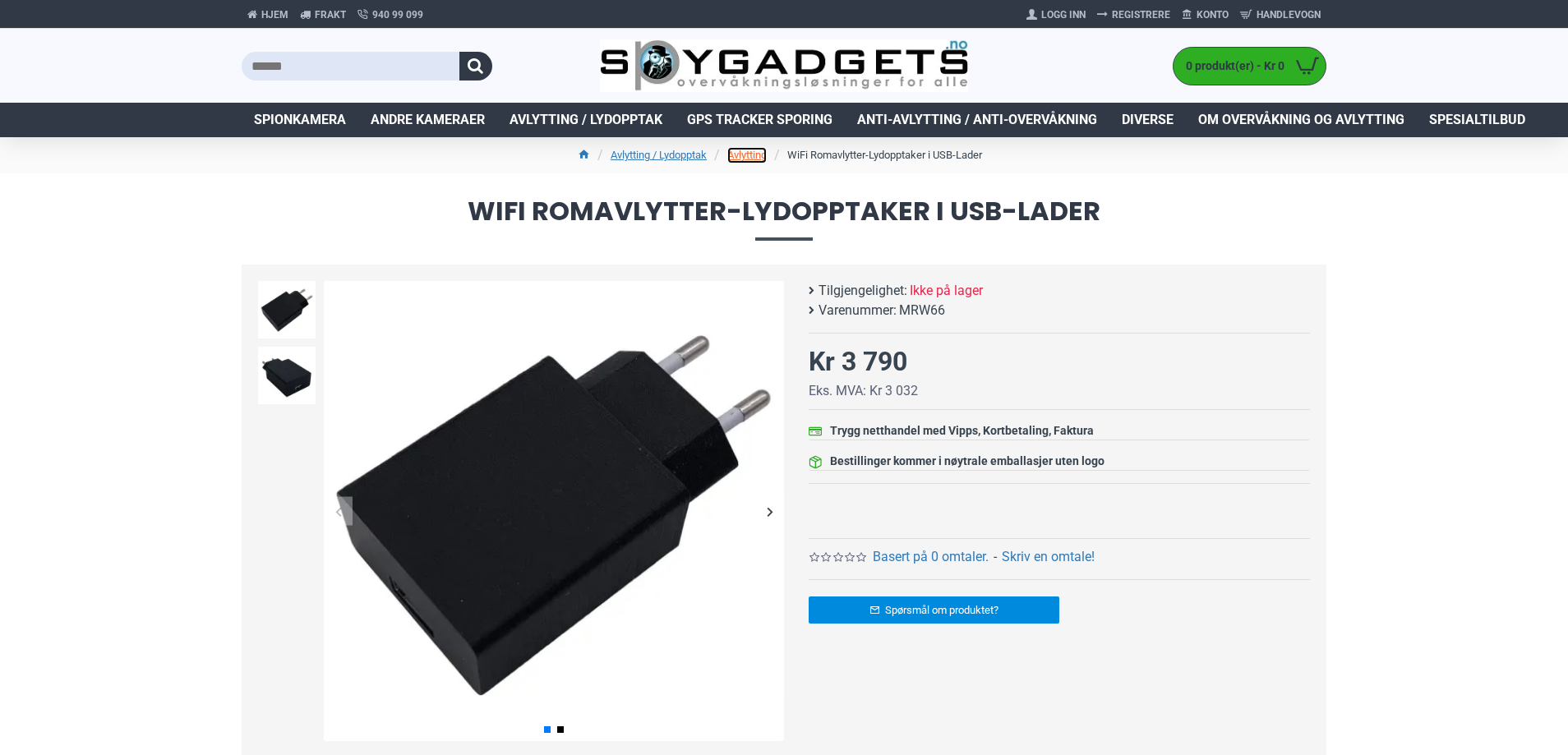
click at [734, 156] on link "Avlytting" at bounding box center [747, 155] width 40 height 16
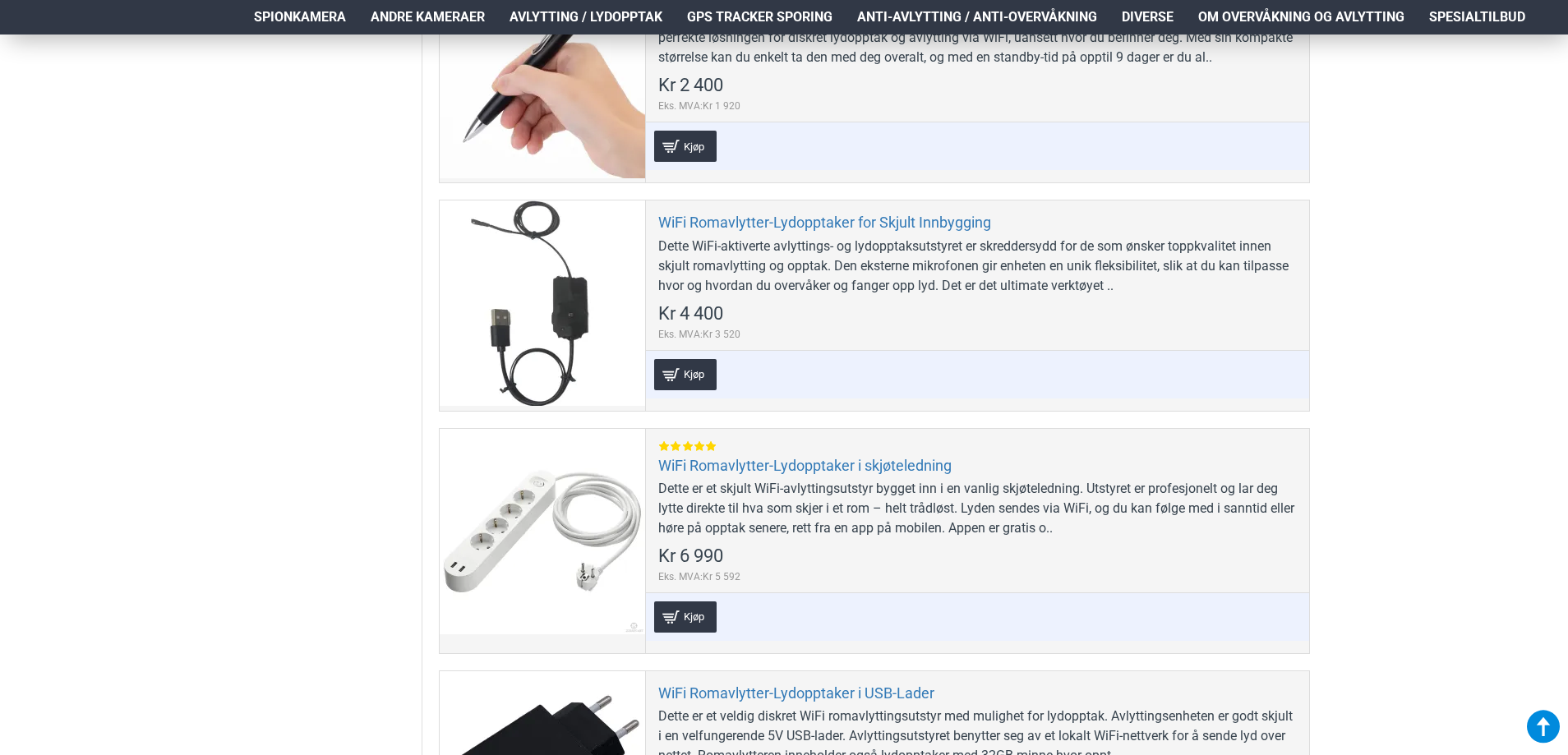
scroll to position [1972, 0]
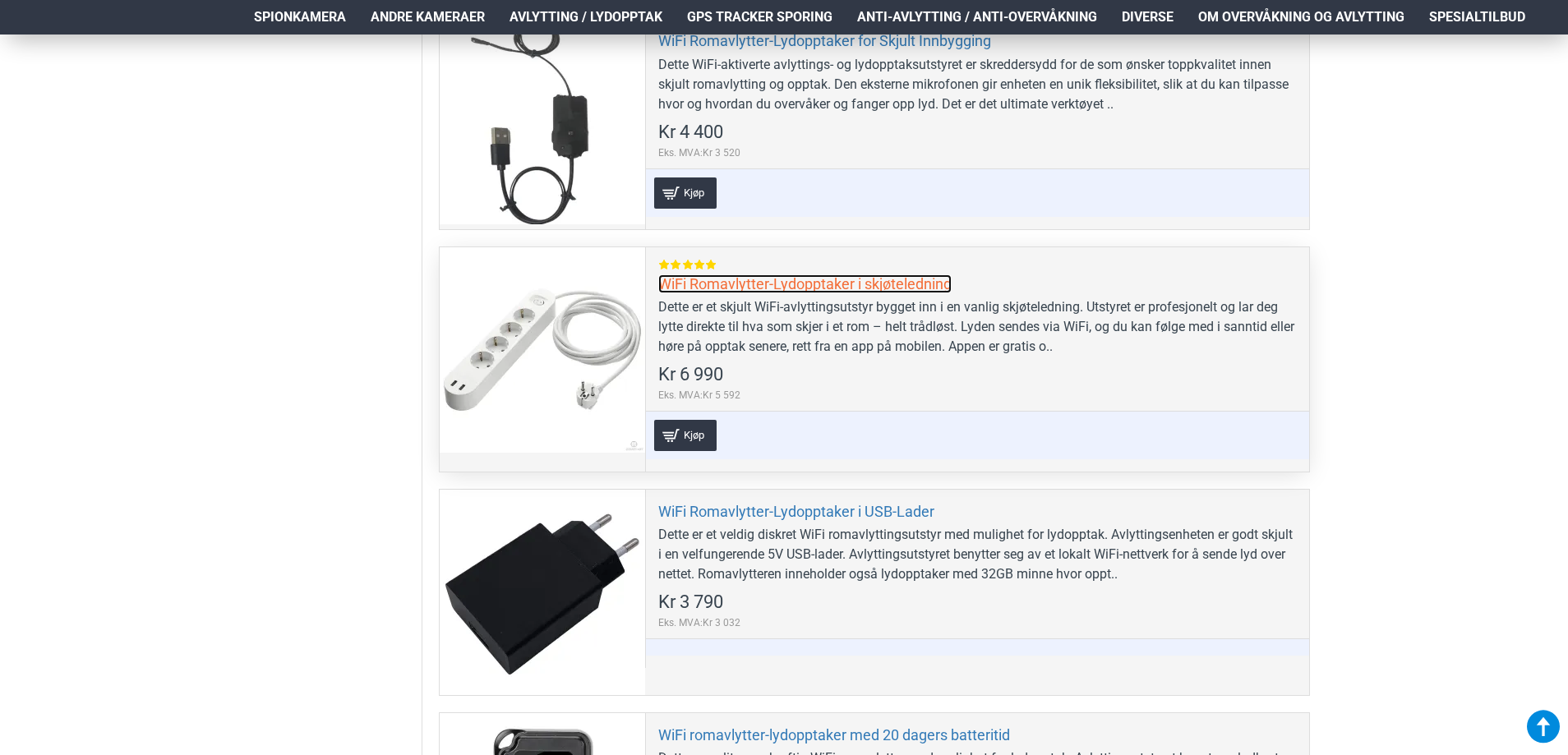
click at [863, 281] on link "WiFi Romavlytter-Lydopptaker i skjøteledning" at bounding box center [804, 284] width 293 height 19
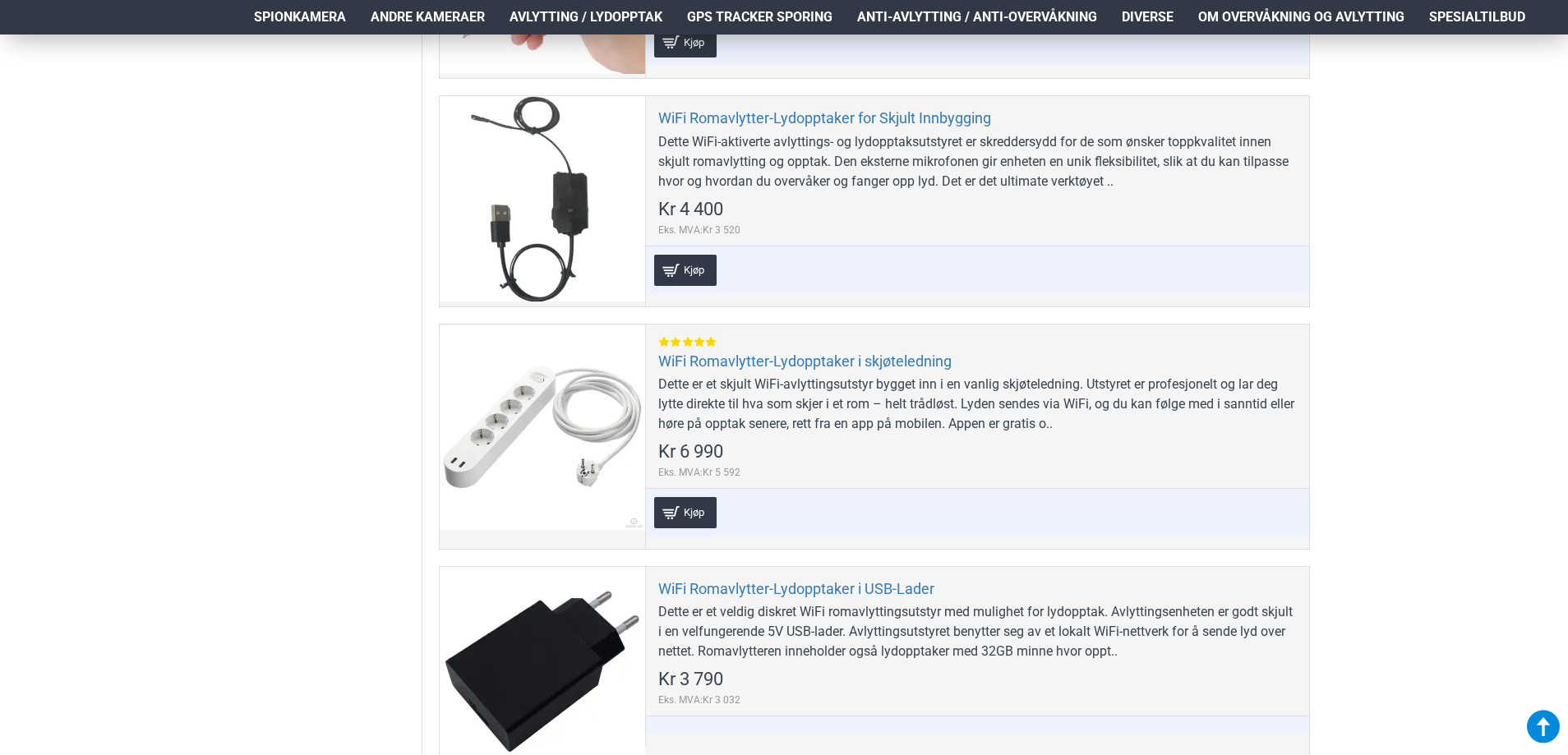
scroll to position [1889, 0]
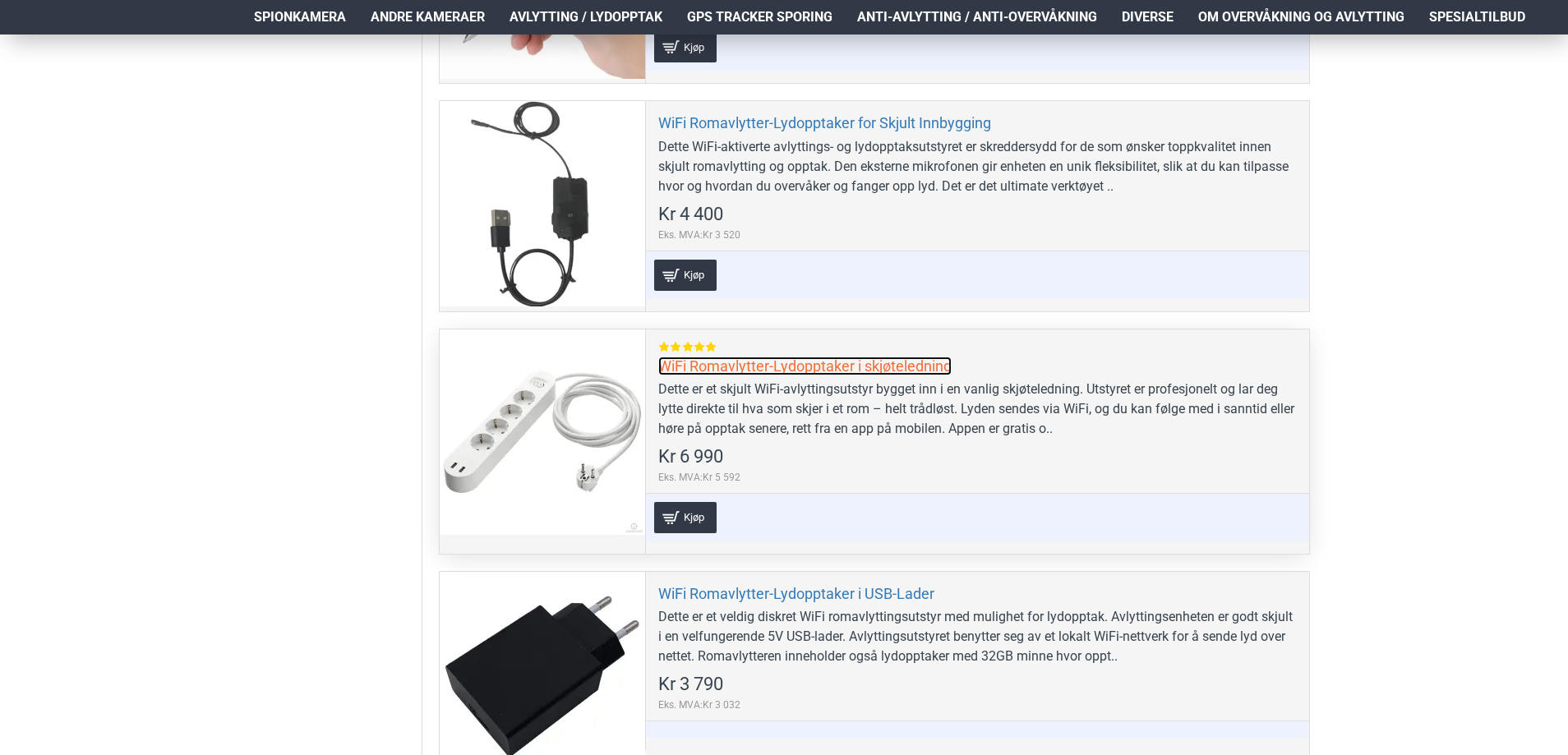
click at [858, 371] on link "WiFi Romavlytter-Lydopptaker i skjøteledning" at bounding box center [804, 366] width 293 height 19
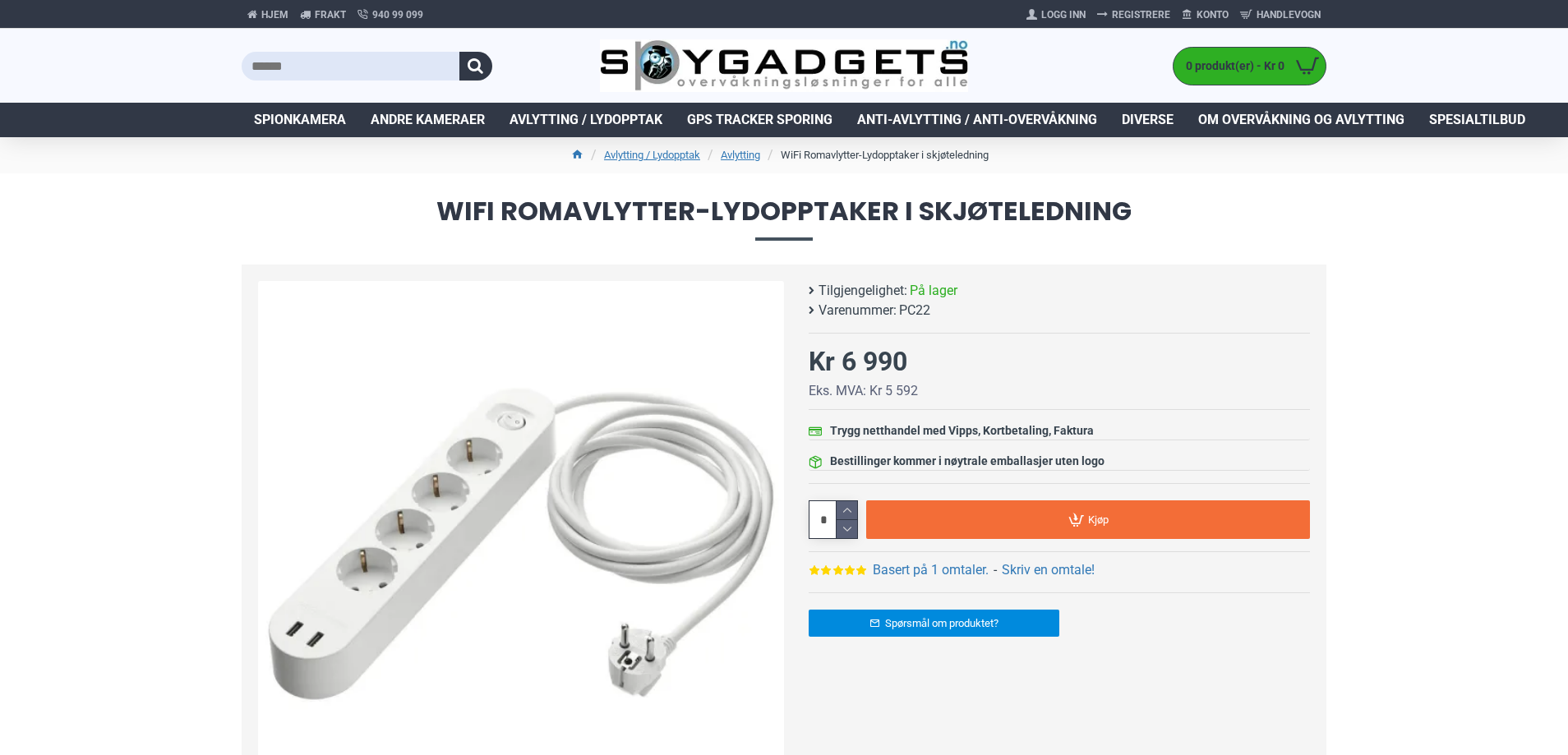
click at [906, 310] on span "PC22" at bounding box center [914, 310] width 31 height 20
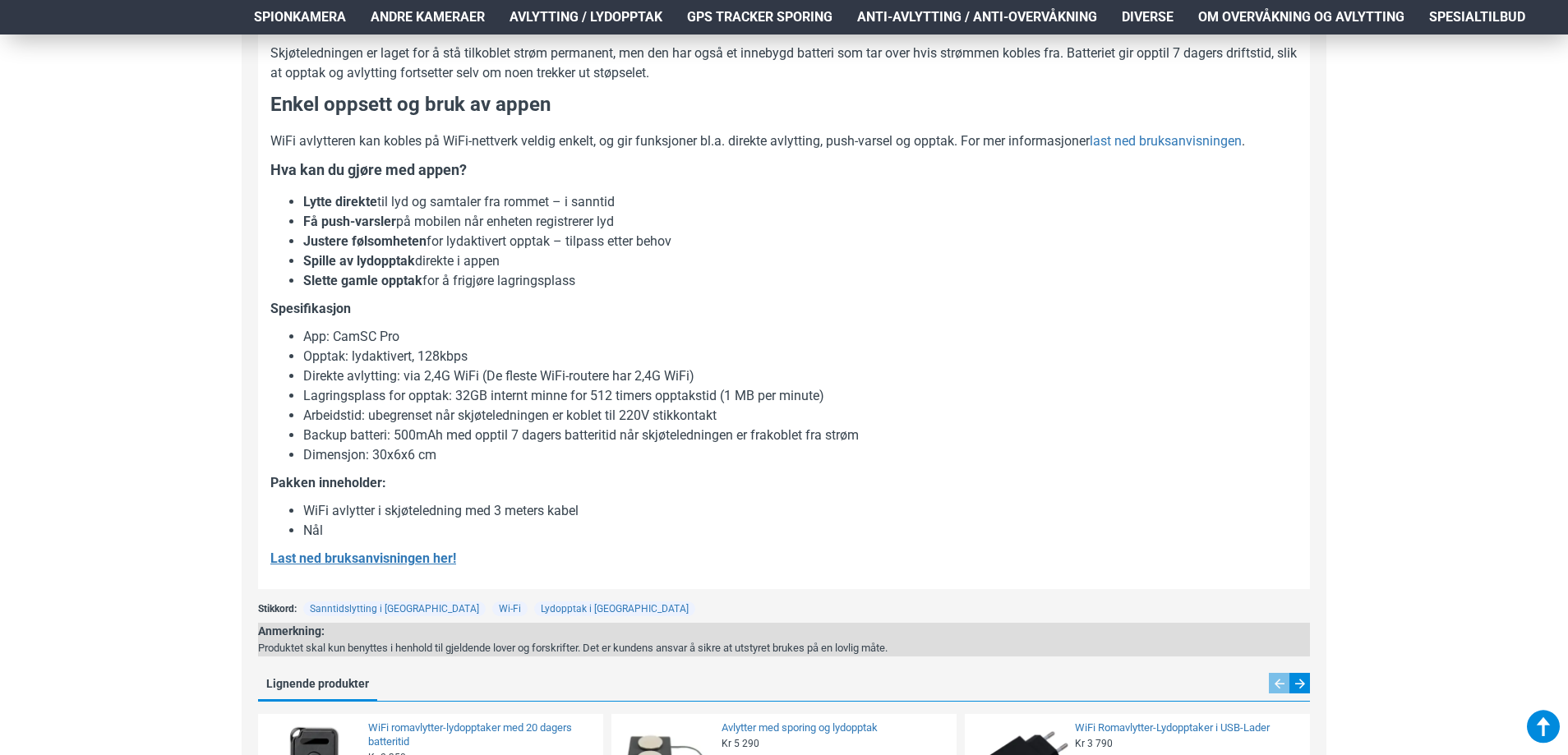
scroll to position [1479, 0]
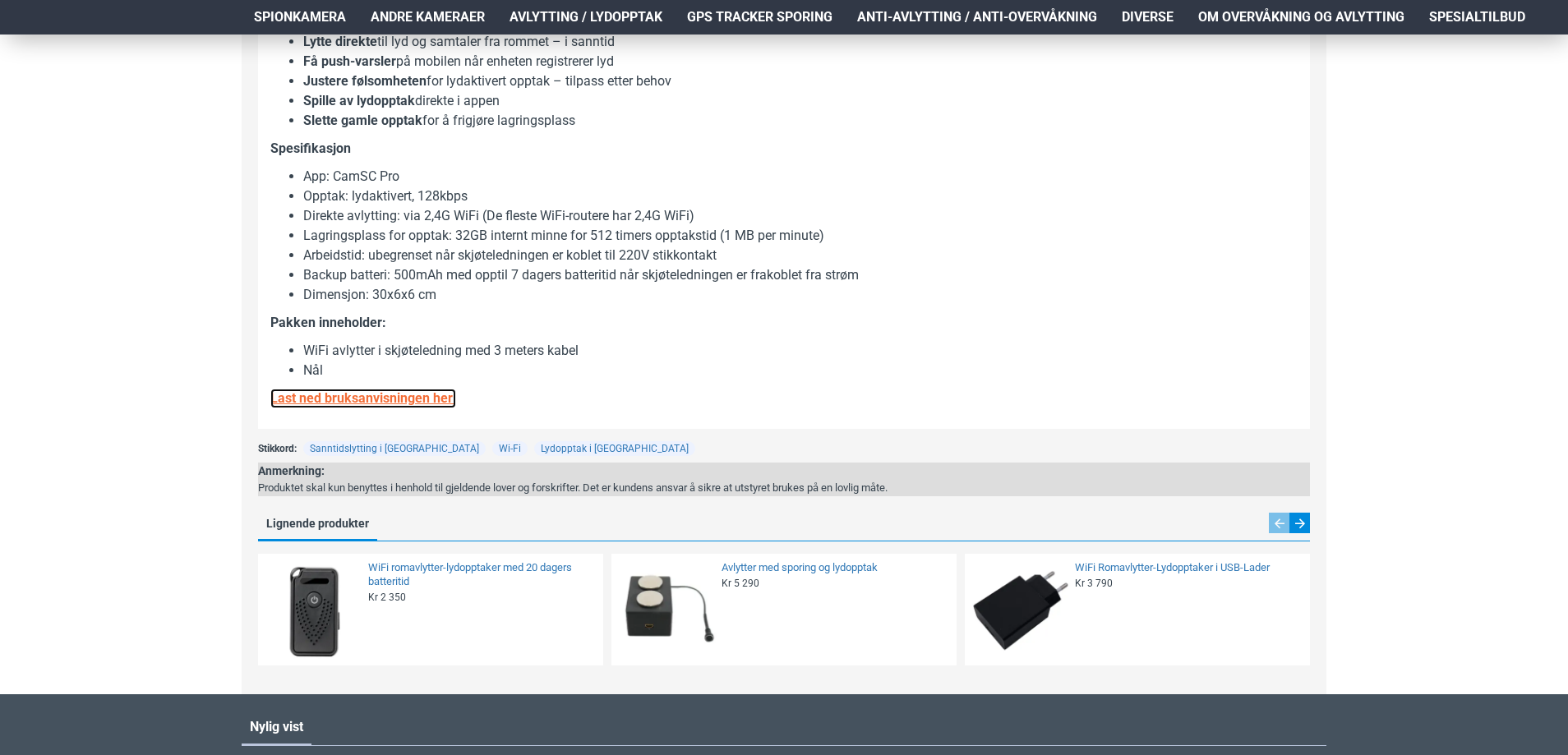
click at [411, 401] on u "Last ned bruksanvisningen her!" at bounding box center [363, 397] width 186 height 15
